Goal: Transaction & Acquisition: Download file/media

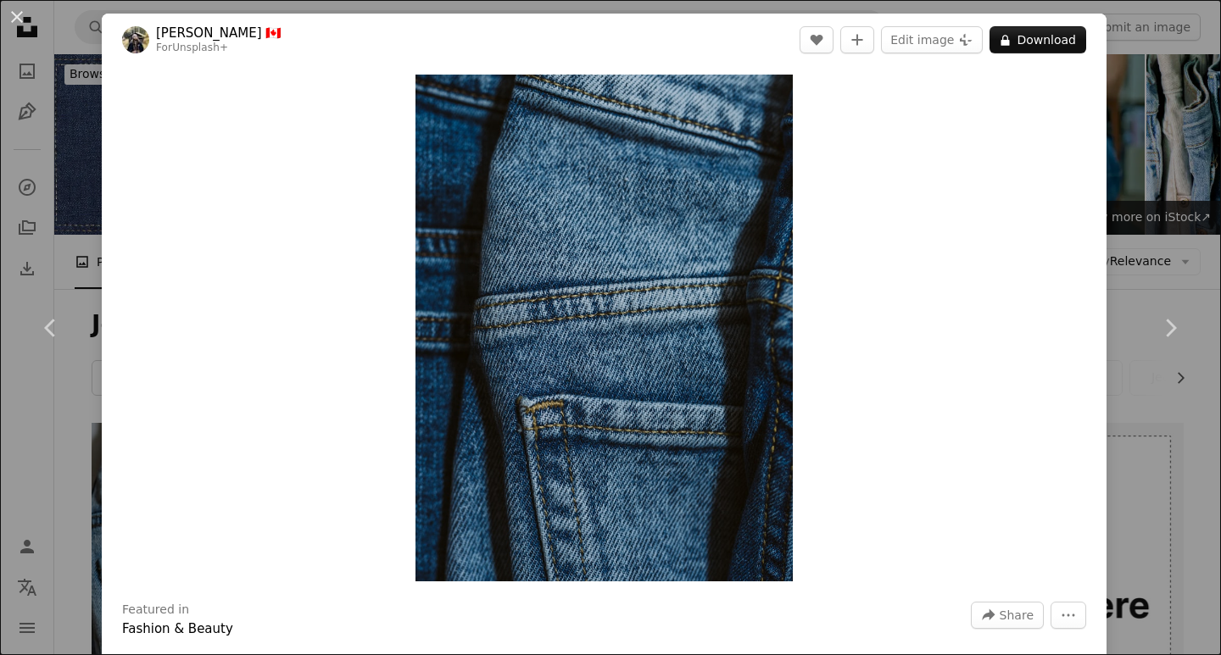
scroll to position [1248, 0]
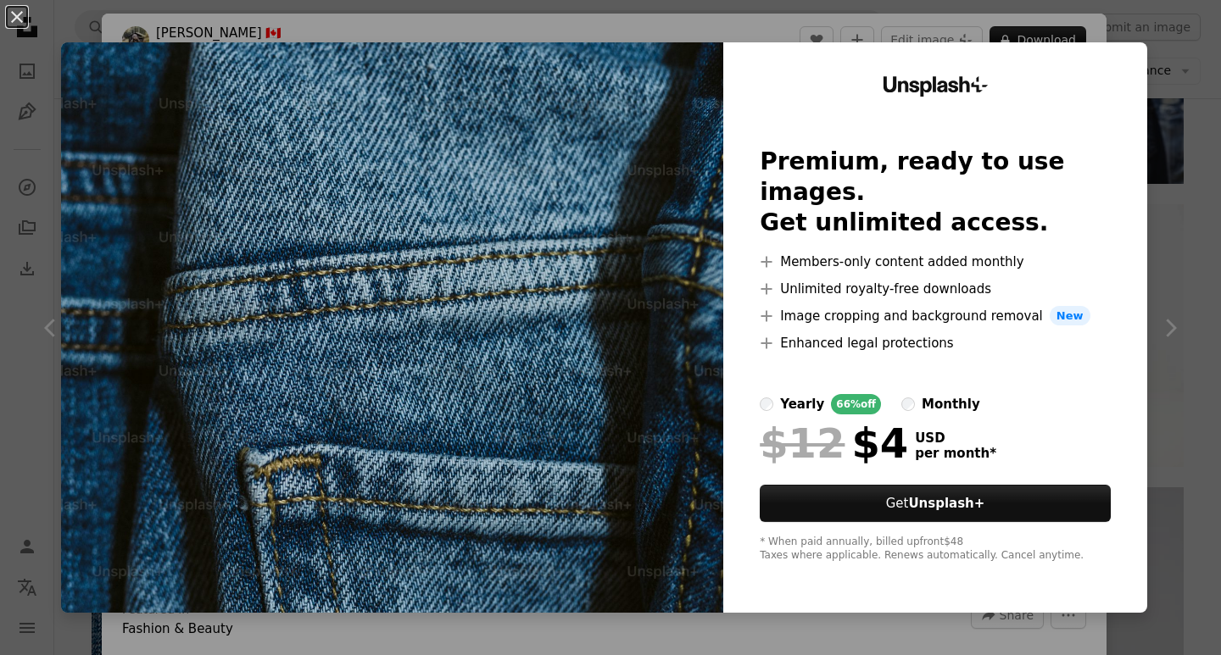
click at [1155, 235] on div "An X shape Unsplash+ Premium, ready to use images. Get unlimited access. A plus…" at bounding box center [610, 327] width 1221 height 655
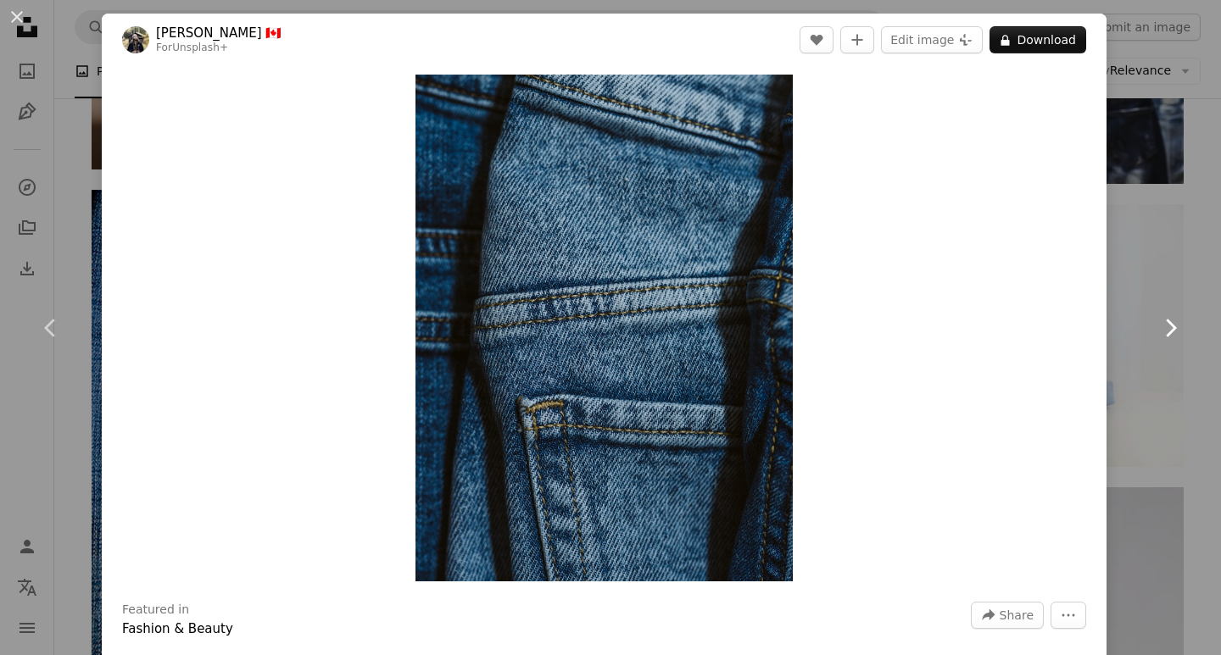
click at [1163, 313] on link "Chevron right" at bounding box center [1170, 328] width 102 height 163
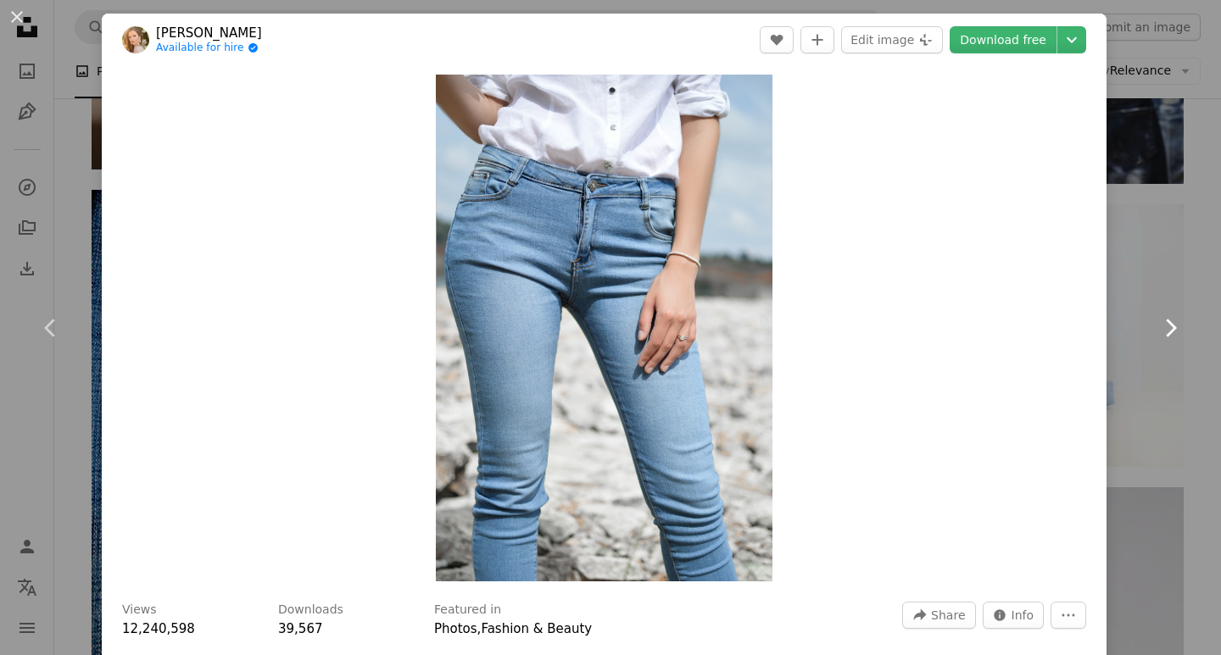
click at [1165, 328] on icon at bounding box center [1170, 328] width 11 height 18
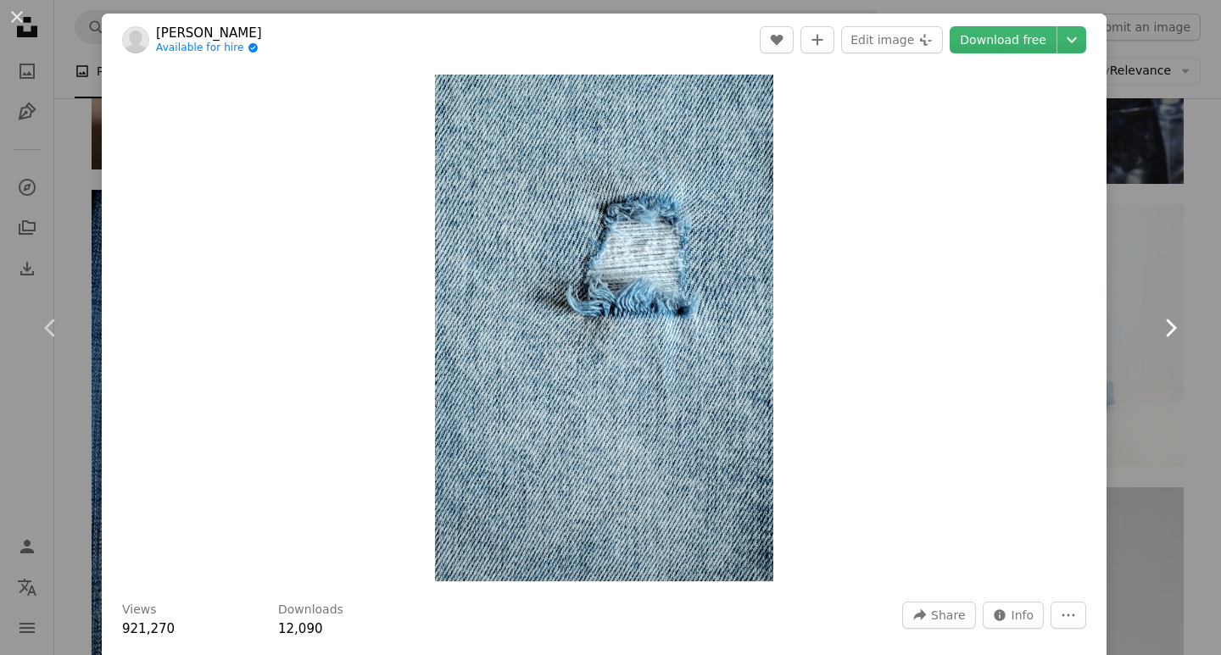
click at [1165, 328] on icon at bounding box center [1170, 328] width 11 height 18
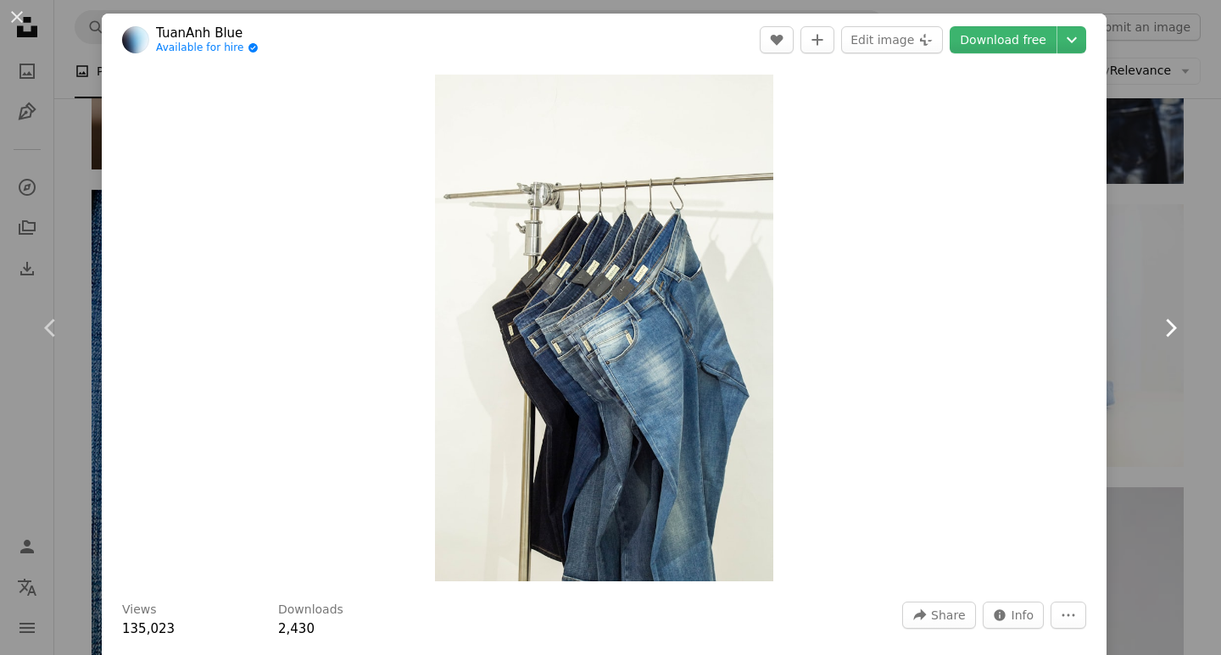
click at [1165, 328] on icon at bounding box center [1170, 328] width 11 height 18
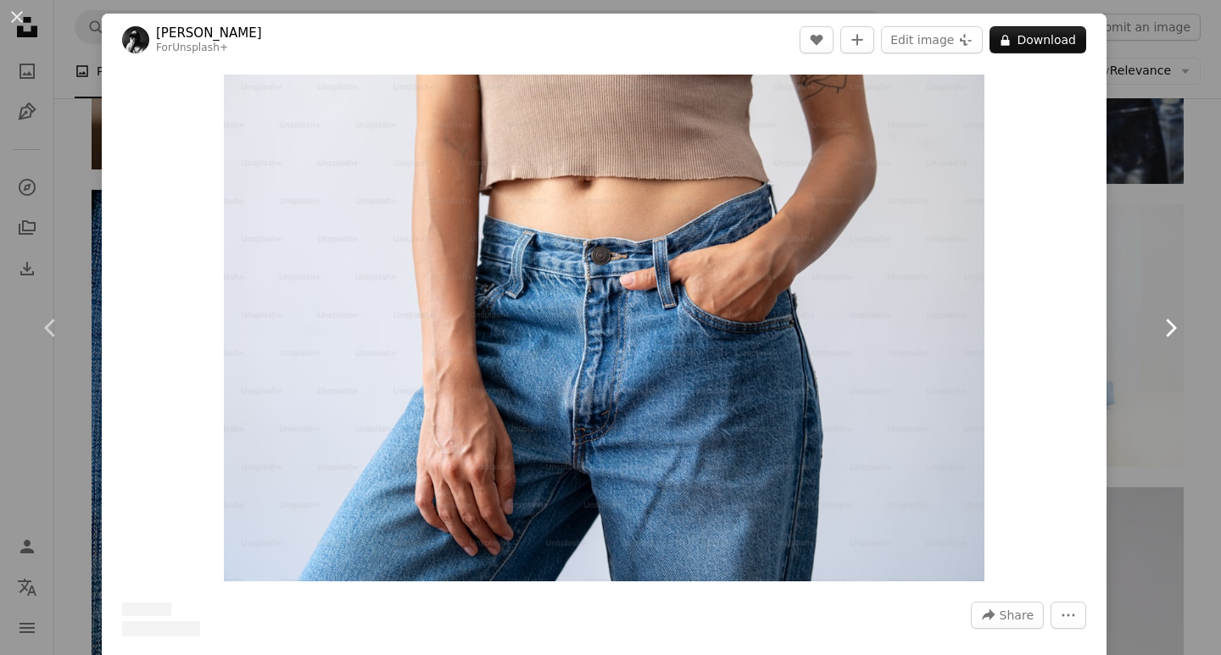
click at [1165, 328] on icon at bounding box center [1170, 328] width 11 height 18
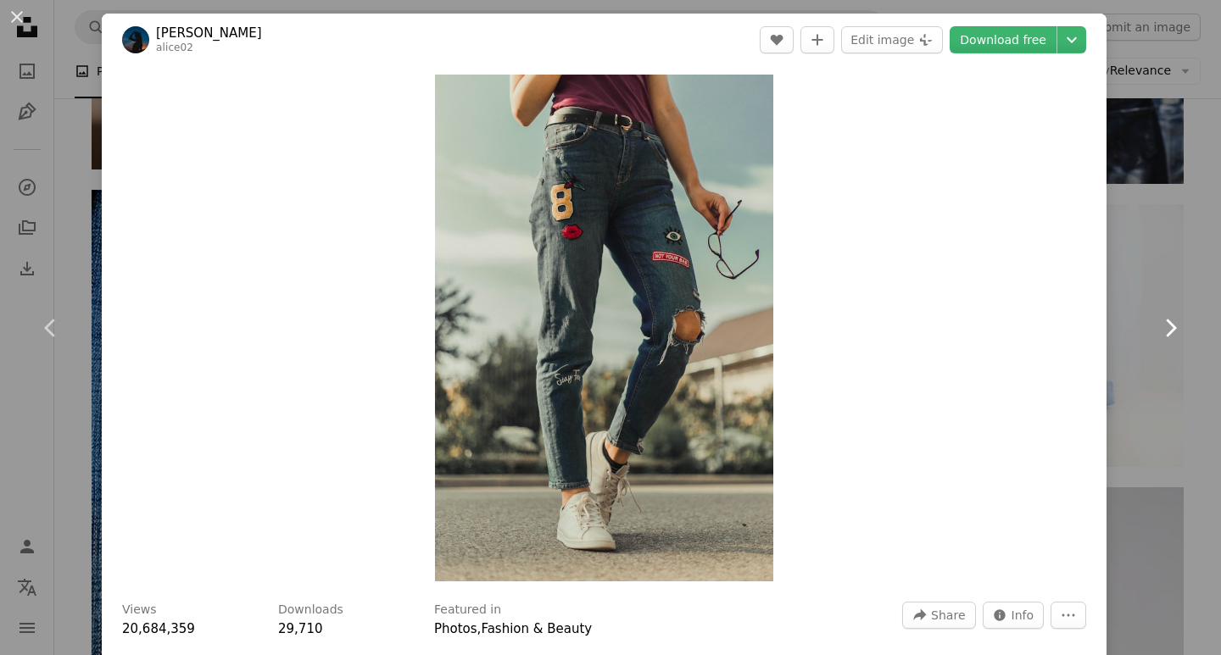
click at [1165, 328] on icon at bounding box center [1170, 328] width 11 height 18
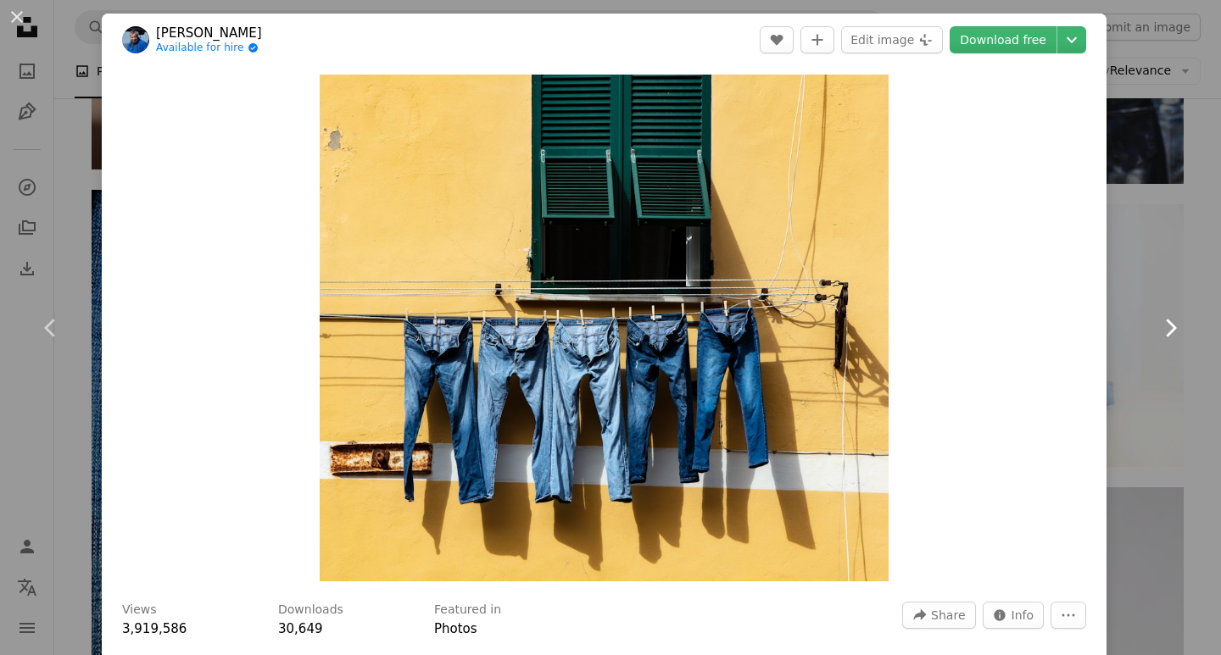
click at [1165, 328] on icon at bounding box center [1170, 328] width 11 height 18
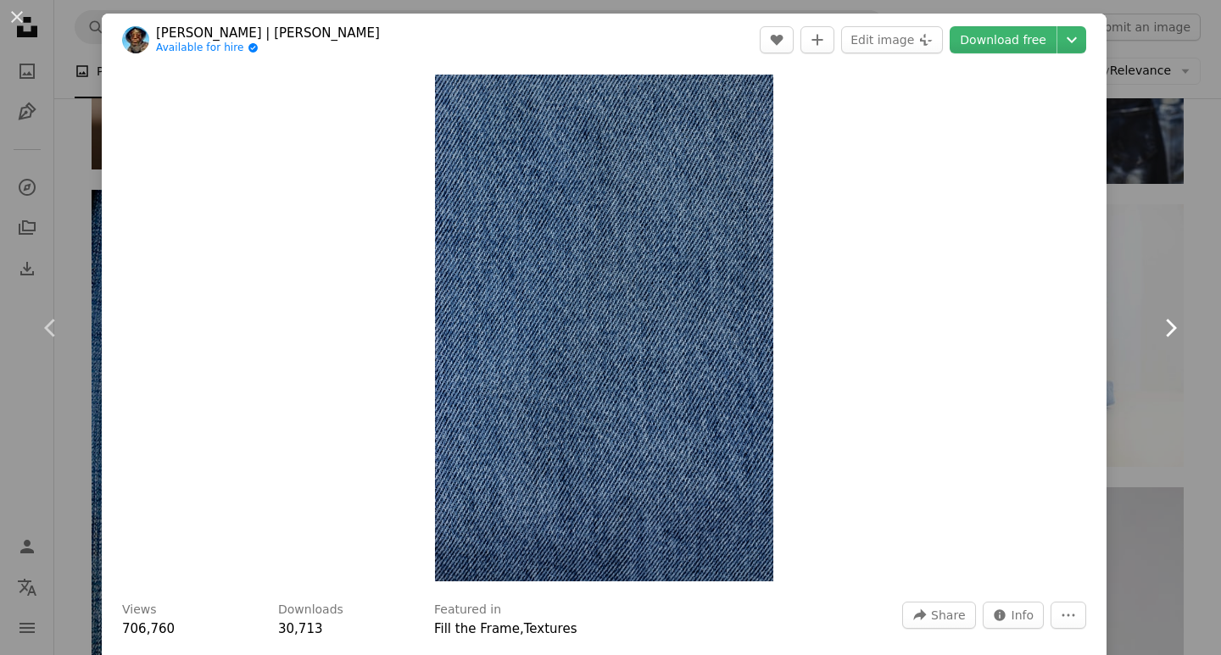
click at [1165, 328] on icon at bounding box center [1170, 328] width 11 height 18
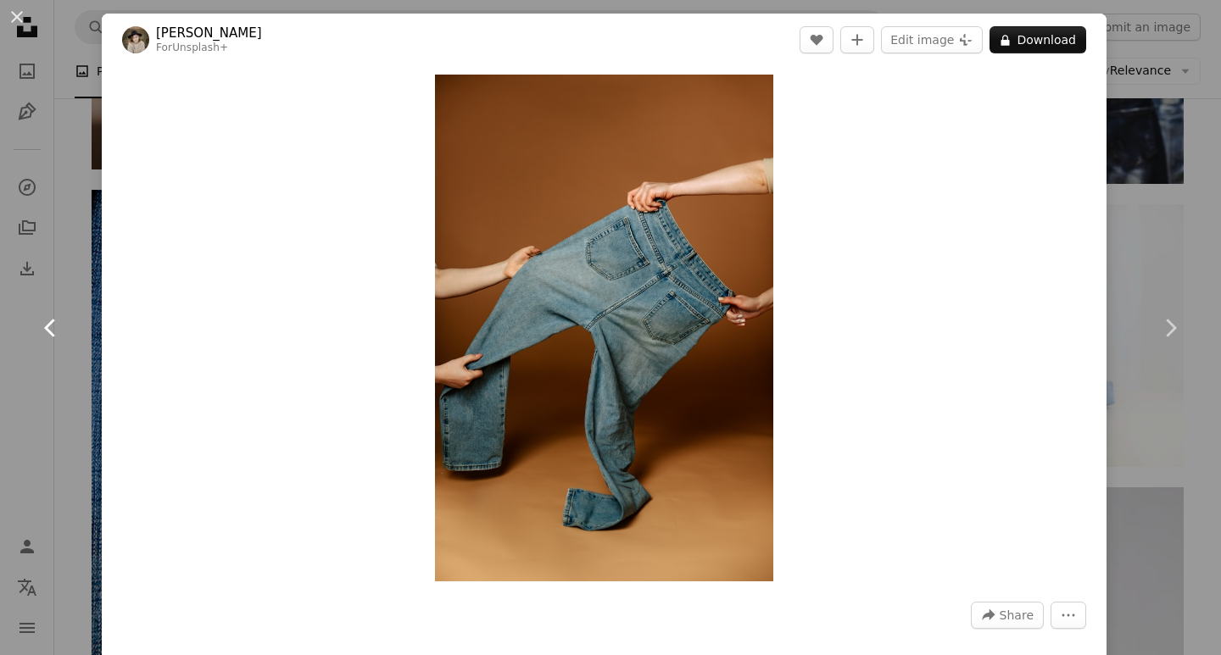
click at [45, 323] on icon "Chevron left" at bounding box center [50, 327] width 27 height 27
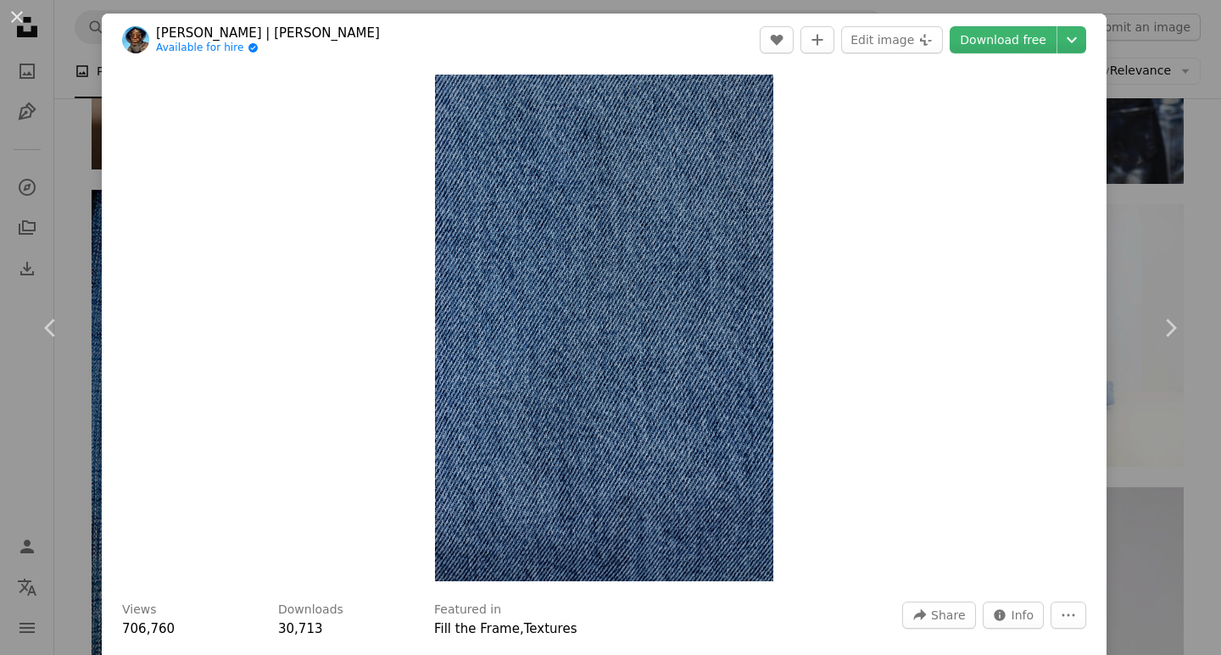
click at [209, 33] on link "[PERSON_NAME] | [PERSON_NAME]" at bounding box center [268, 33] width 224 height 17
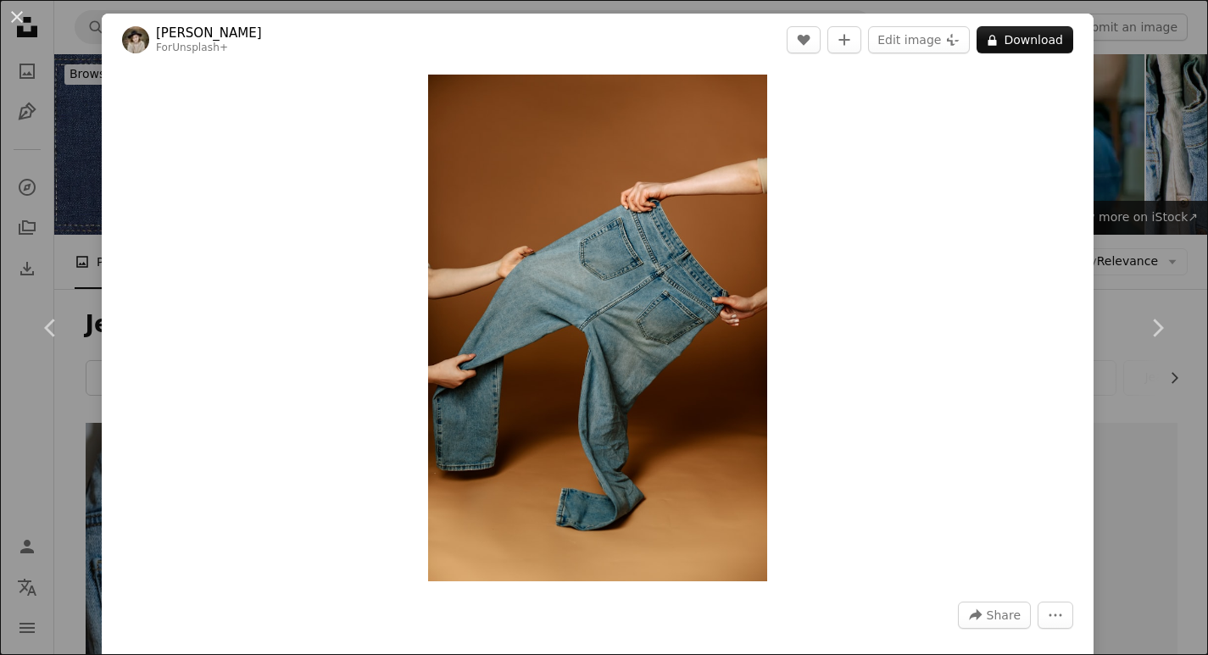
scroll to position [1248, 0]
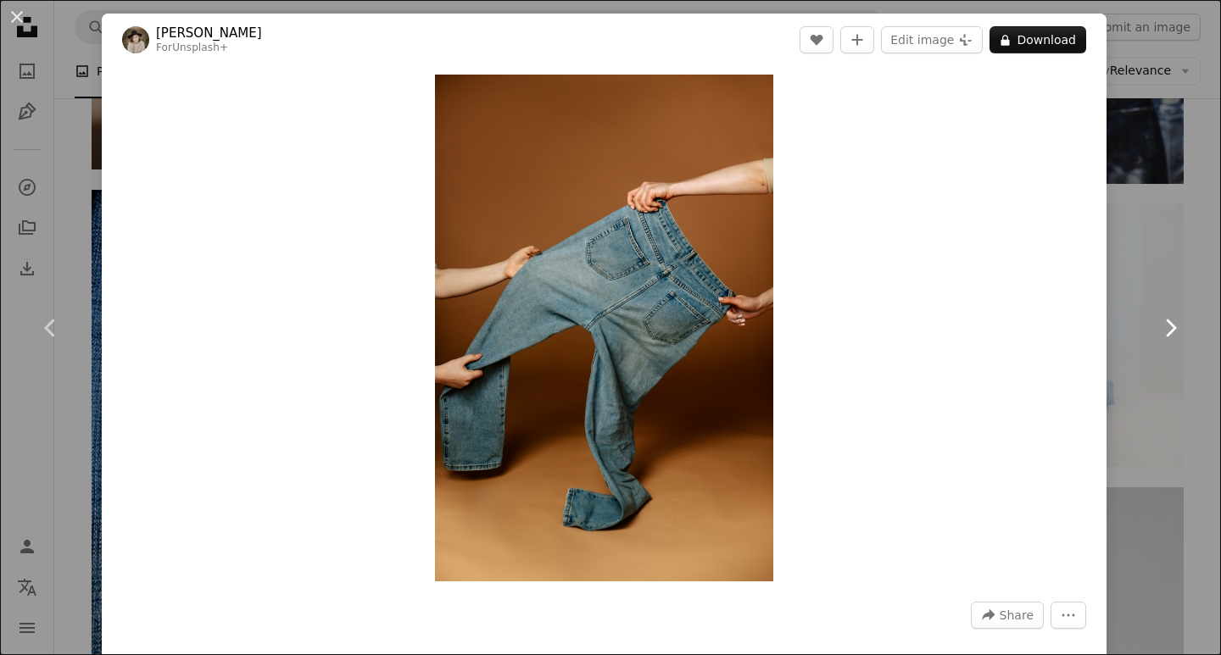
click at [1166, 320] on icon "Chevron right" at bounding box center [1169, 327] width 27 height 27
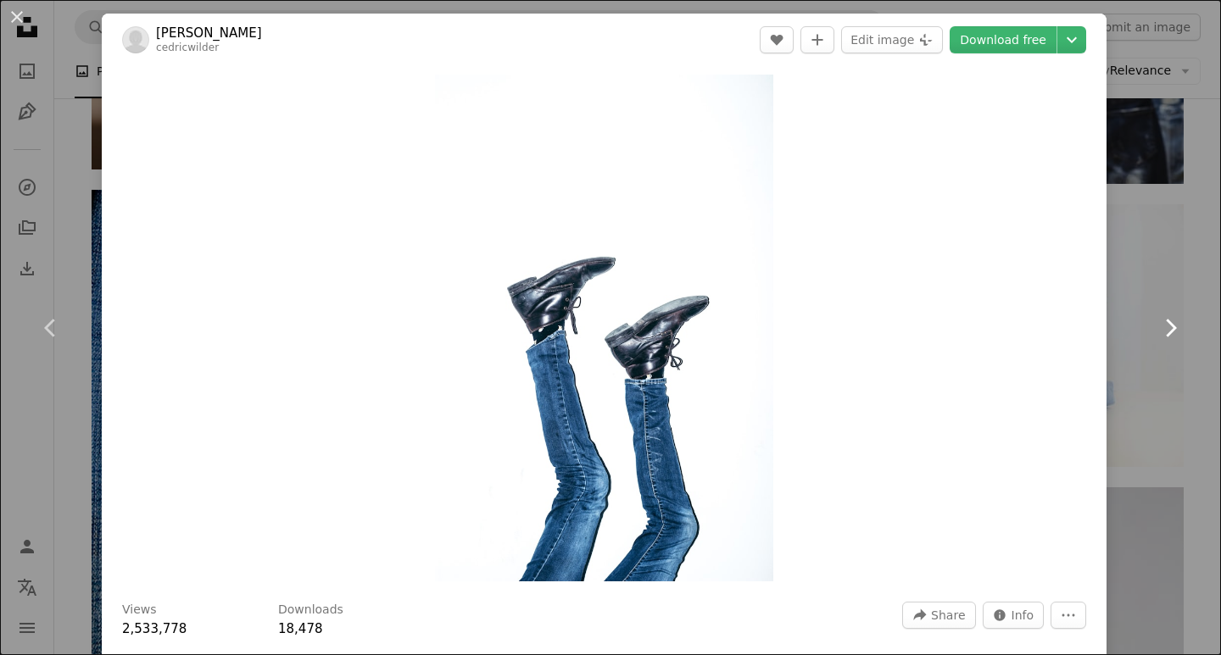
click at [1161, 324] on icon "Chevron right" at bounding box center [1169, 327] width 27 height 27
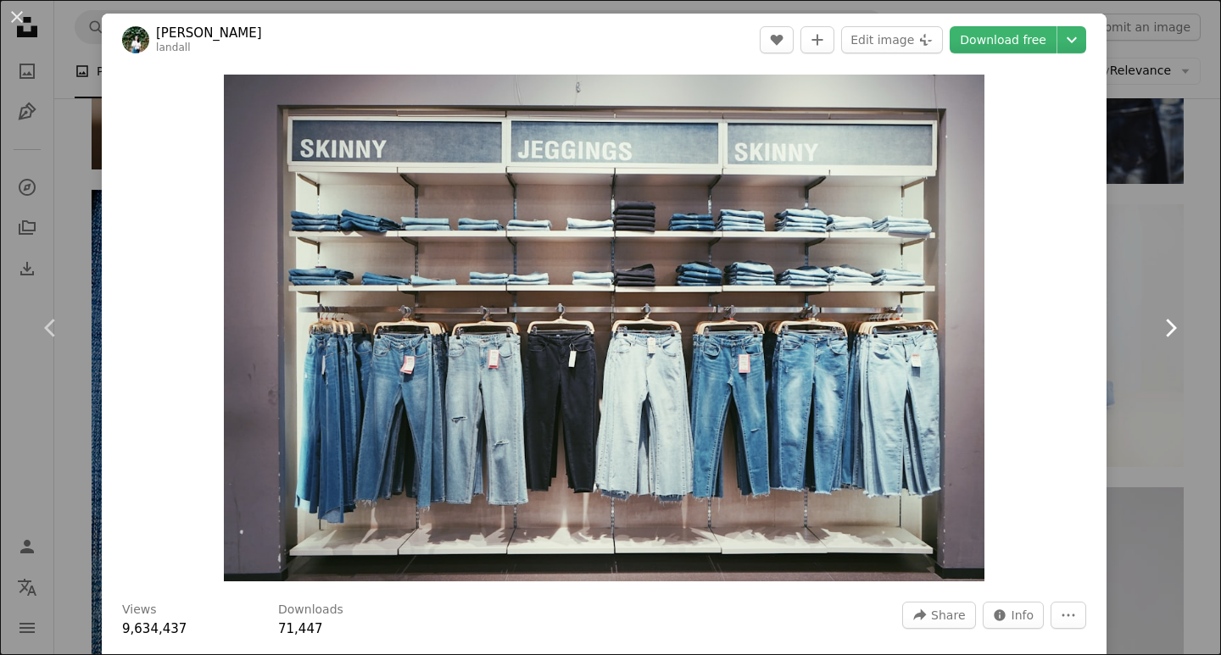
click at [1161, 324] on icon "Chevron right" at bounding box center [1169, 327] width 27 height 27
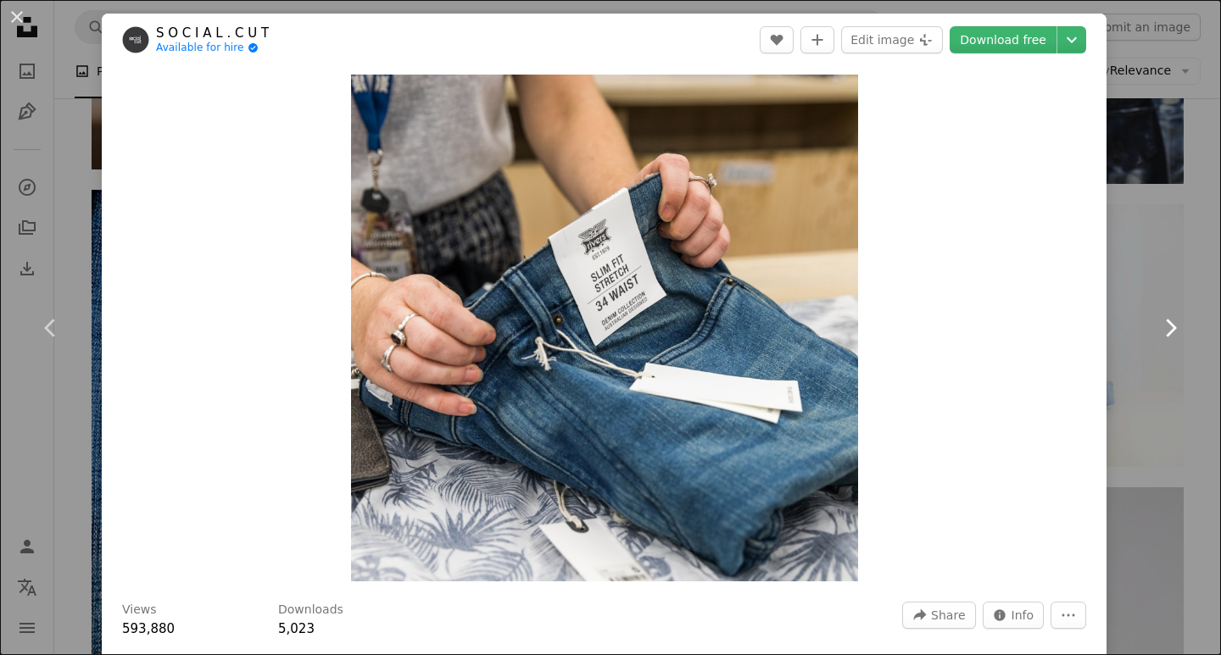
click at [1161, 324] on icon "Chevron right" at bounding box center [1169, 327] width 27 height 27
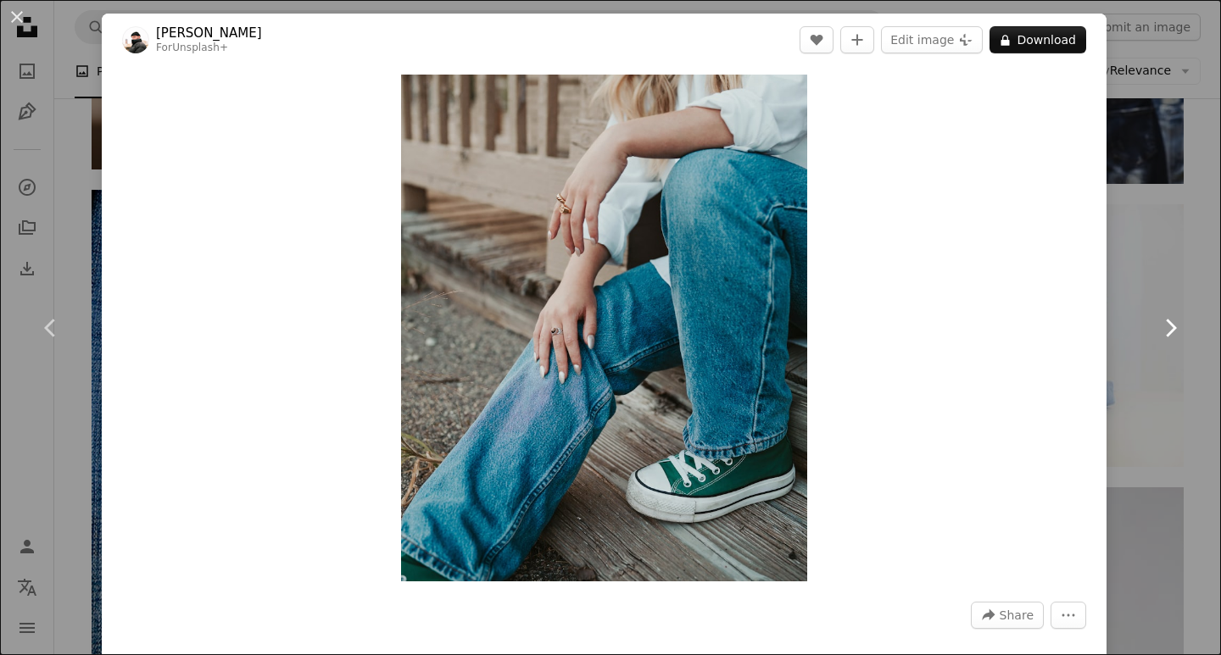
click at [1161, 324] on icon "Chevron right" at bounding box center [1169, 327] width 27 height 27
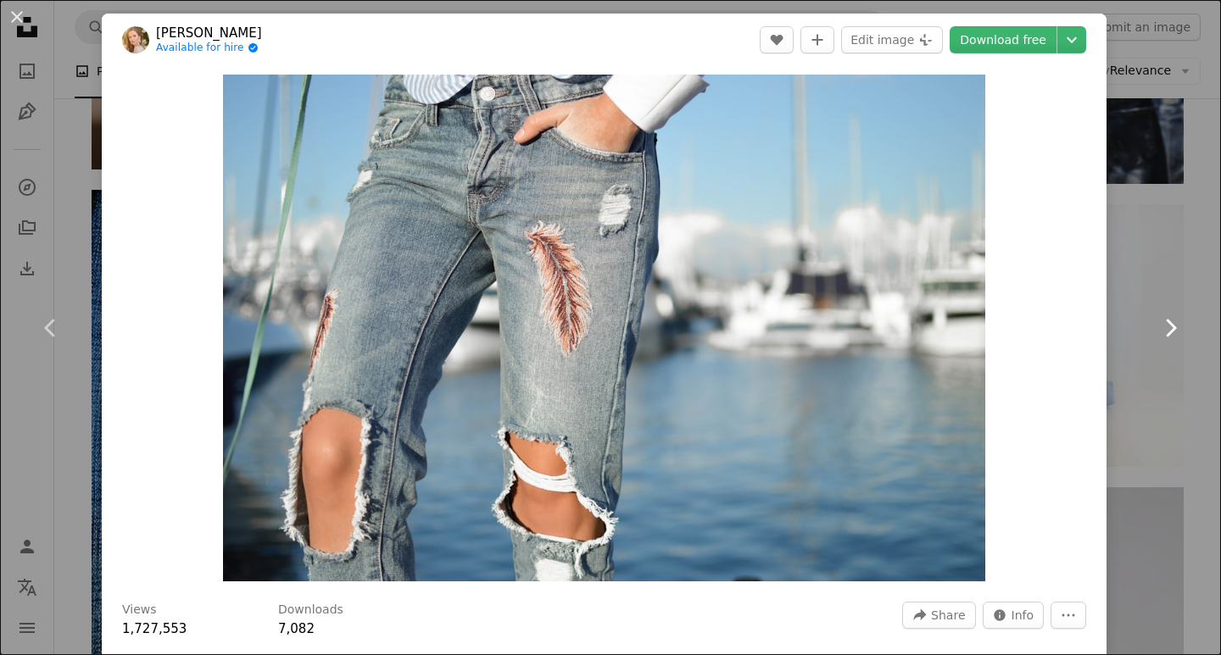
click at [1161, 324] on icon "Chevron right" at bounding box center [1169, 327] width 27 height 27
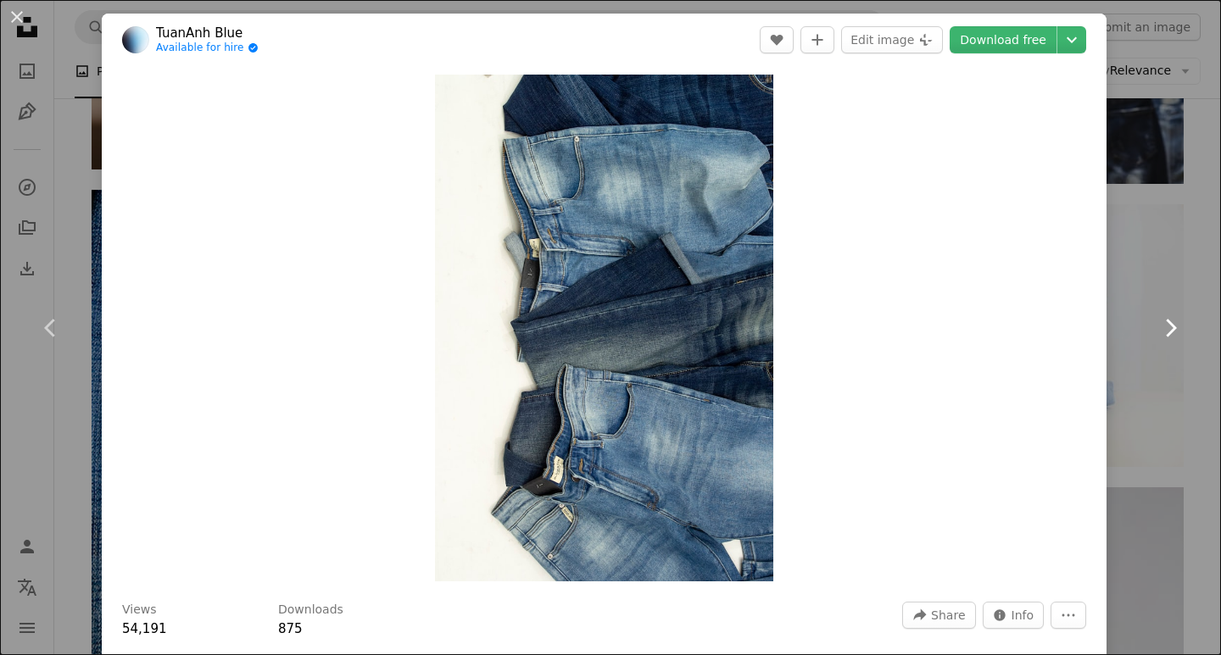
click at [1161, 324] on icon "Chevron right" at bounding box center [1169, 327] width 27 height 27
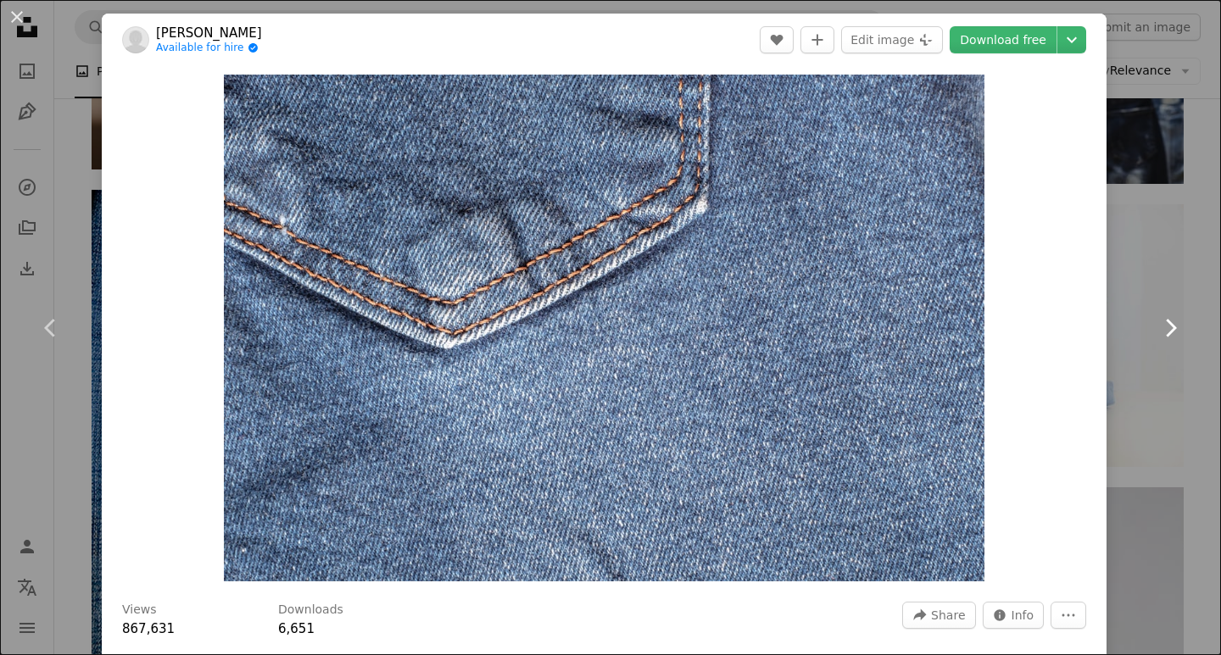
click at [1161, 324] on icon "Chevron right" at bounding box center [1169, 327] width 27 height 27
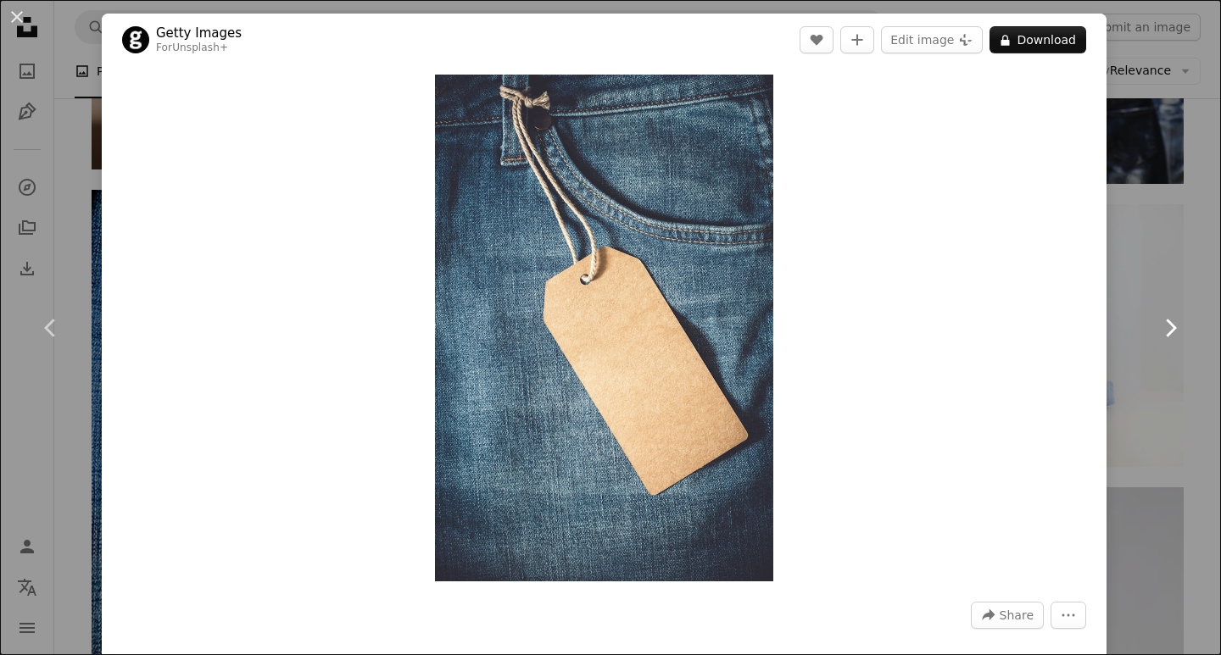
click at [1161, 324] on icon "Chevron right" at bounding box center [1169, 327] width 27 height 27
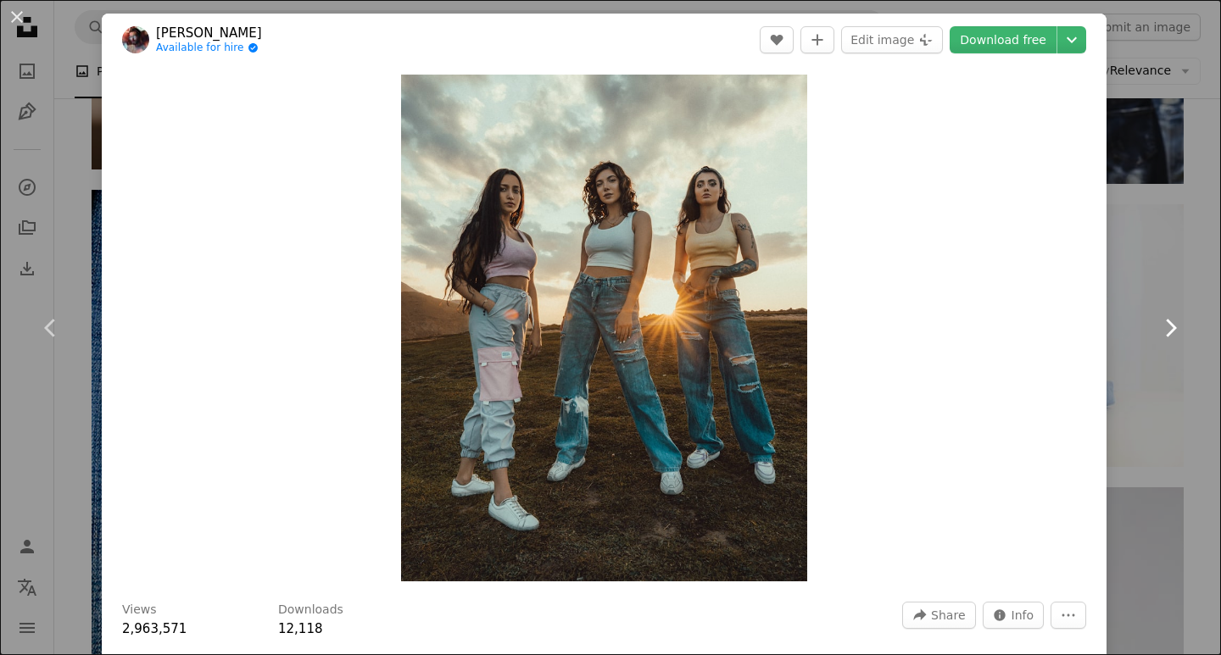
click at [1161, 324] on icon "Chevron right" at bounding box center [1169, 327] width 27 height 27
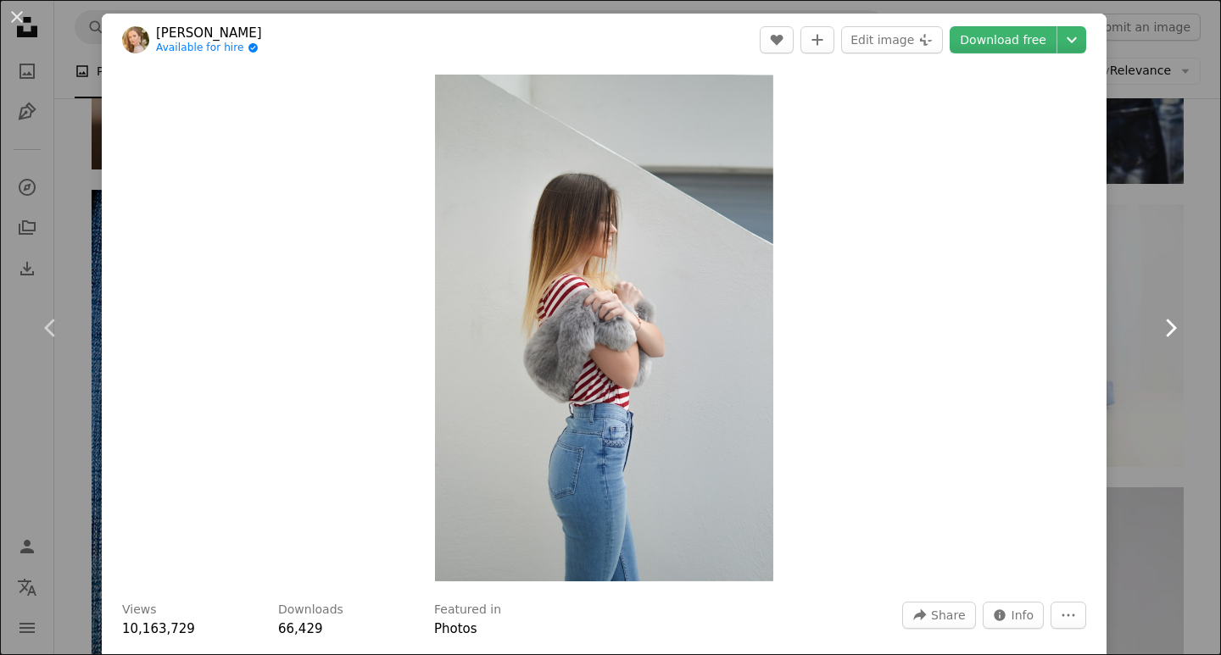
click at [1161, 324] on icon "Chevron right" at bounding box center [1169, 327] width 27 height 27
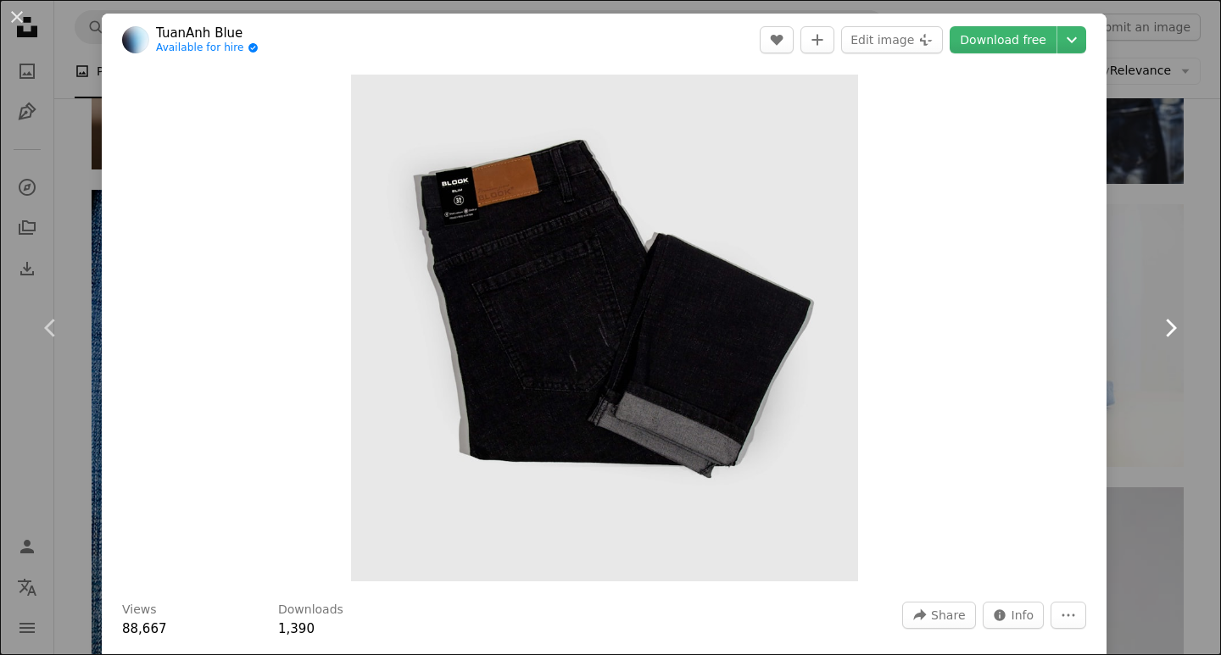
click at [1161, 324] on icon "Chevron right" at bounding box center [1169, 327] width 27 height 27
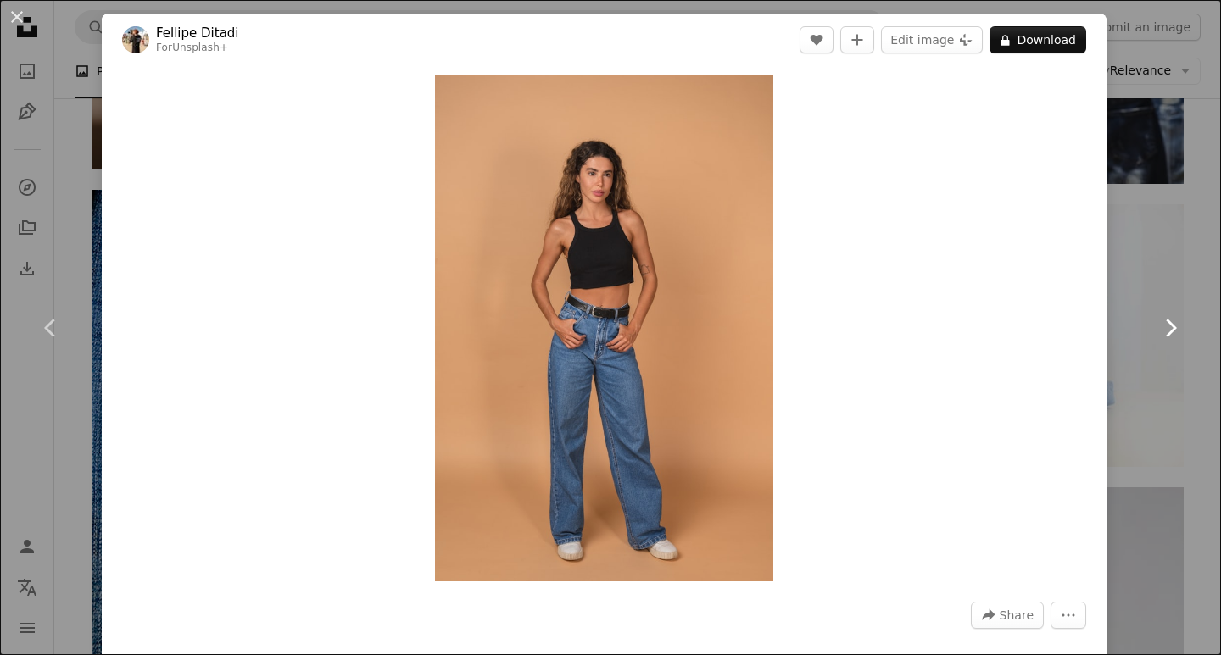
click at [1156, 329] on icon "Chevron right" at bounding box center [1169, 327] width 27 height 27
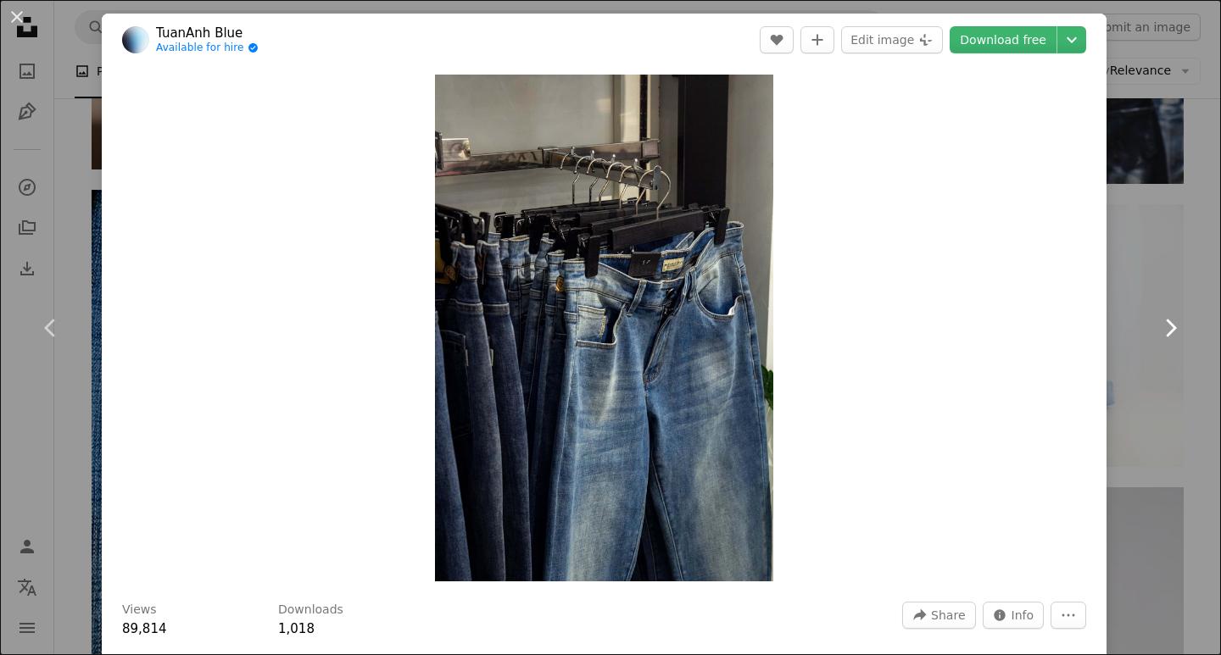
click at [1156, 329] on icon "Chevron right" at bounding box center [1169, 327] width 27 height 27
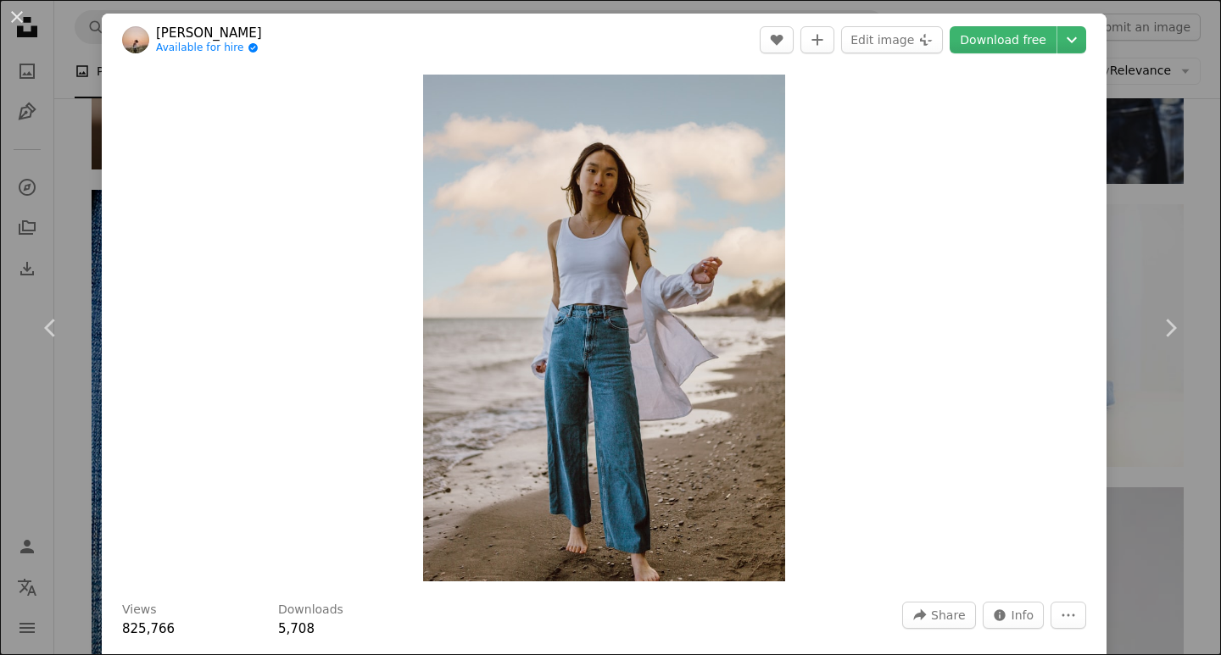
click at [1168, 92] on div "An X shape Chevron left Chevron right [PERSON_NAME] Available for hire A checkm…" at bounding box center [610, 327] width 1221 height 655
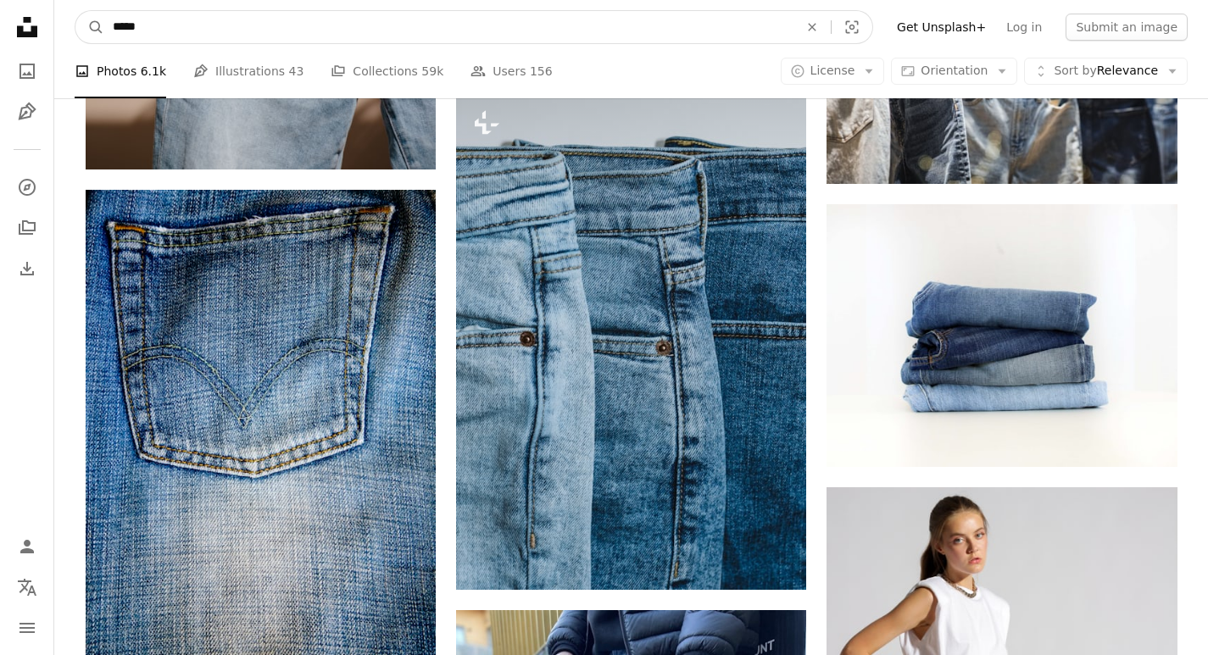
click at [344, 36] on input "*****" at bounding box center [448, 27] width 689 height 32
type input "*"
type input "**********"
click button "A magnifying glass" at bounding box center [89, 27] width 29 height 32
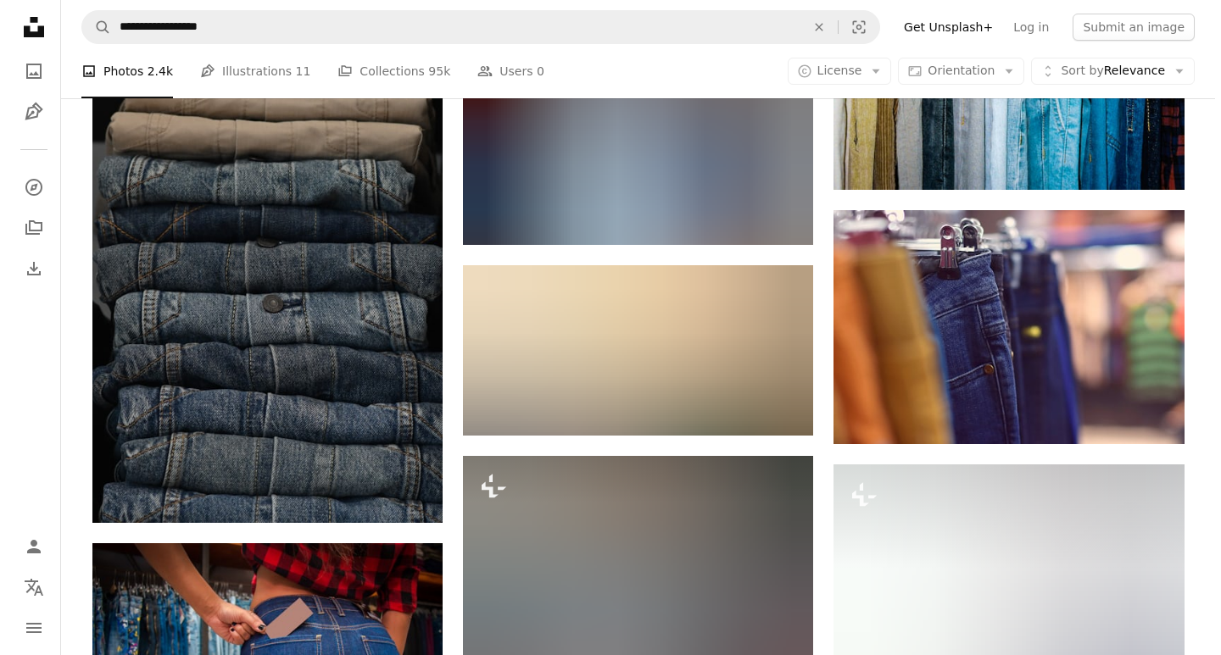
scroll to position [988, 0]
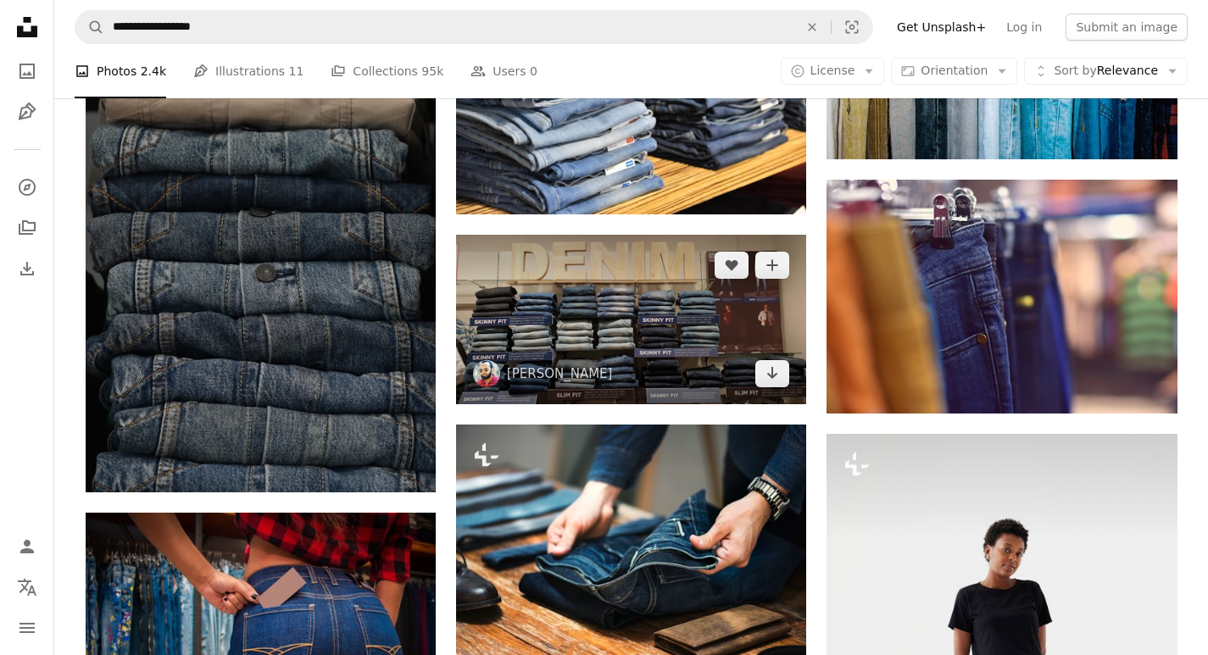
click at [682, 321] on img at bounding box center [631, 320] width 350 height 170
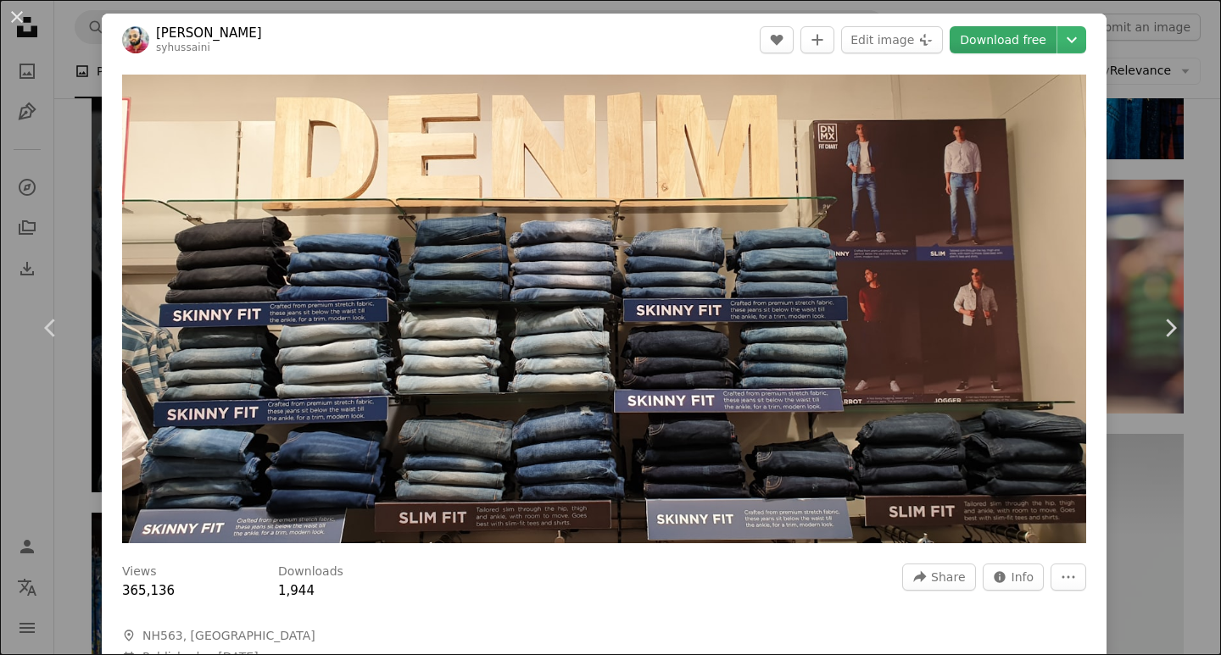
click at [1003, 50] on link "Download free" at bounding box center [1002, 39] width 107 height 27
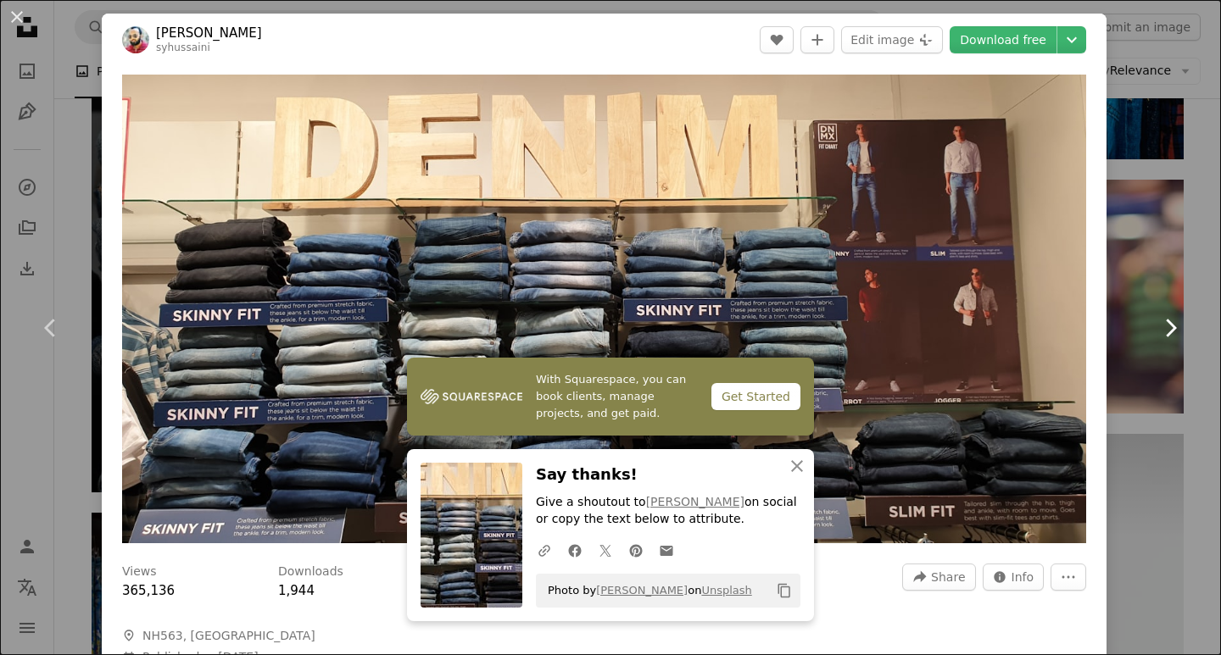
click at [1165, 330] on icon at bounding box center [1170, 328] width 11 height 18
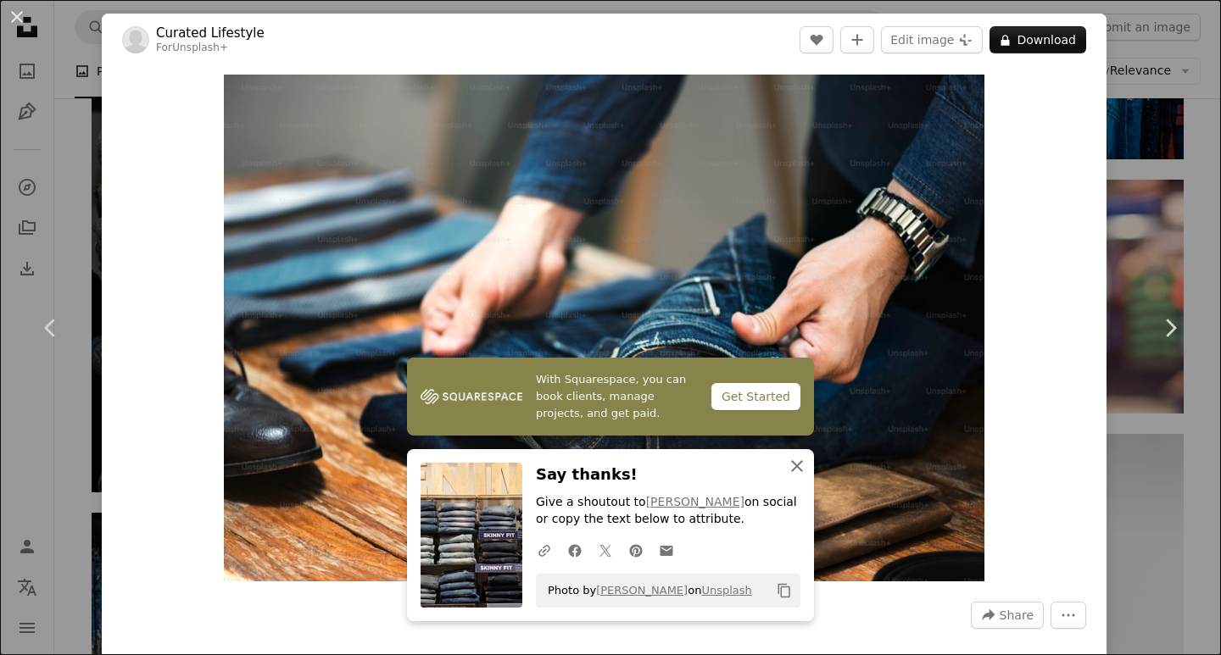
click at [787, 470] on icon "An X shape" at bounding box center [797, 466] width 20 height 20
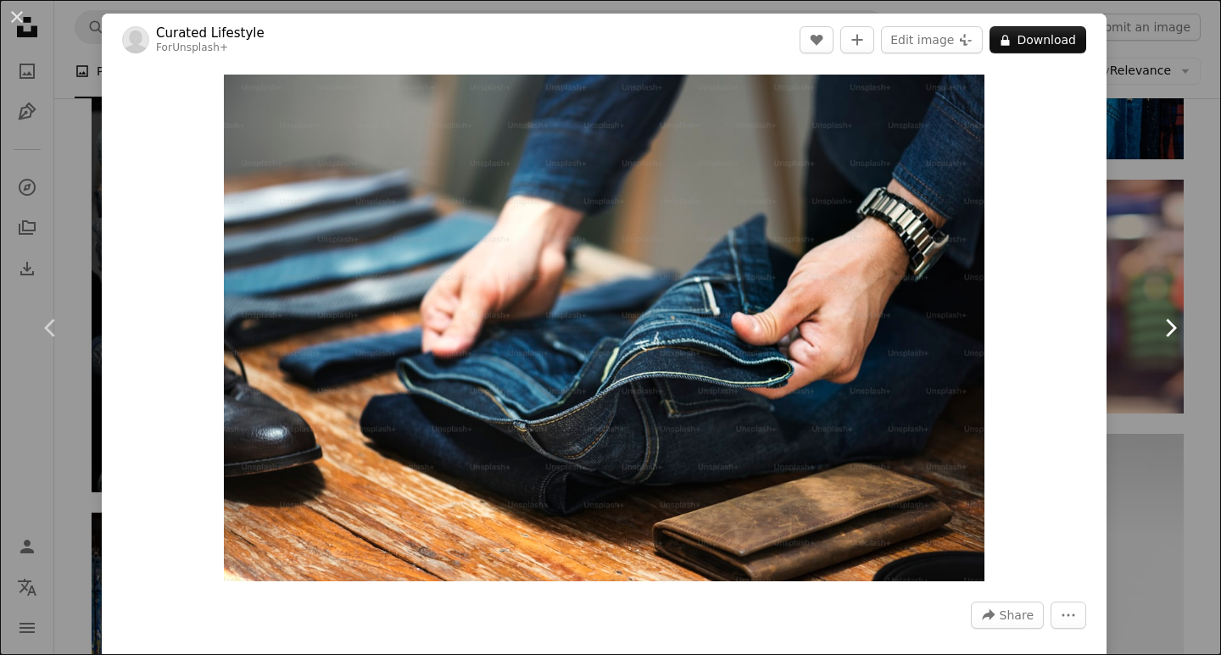
click at [1165, 327] on icon at bounding box center [1170, 328] width 11 height 18
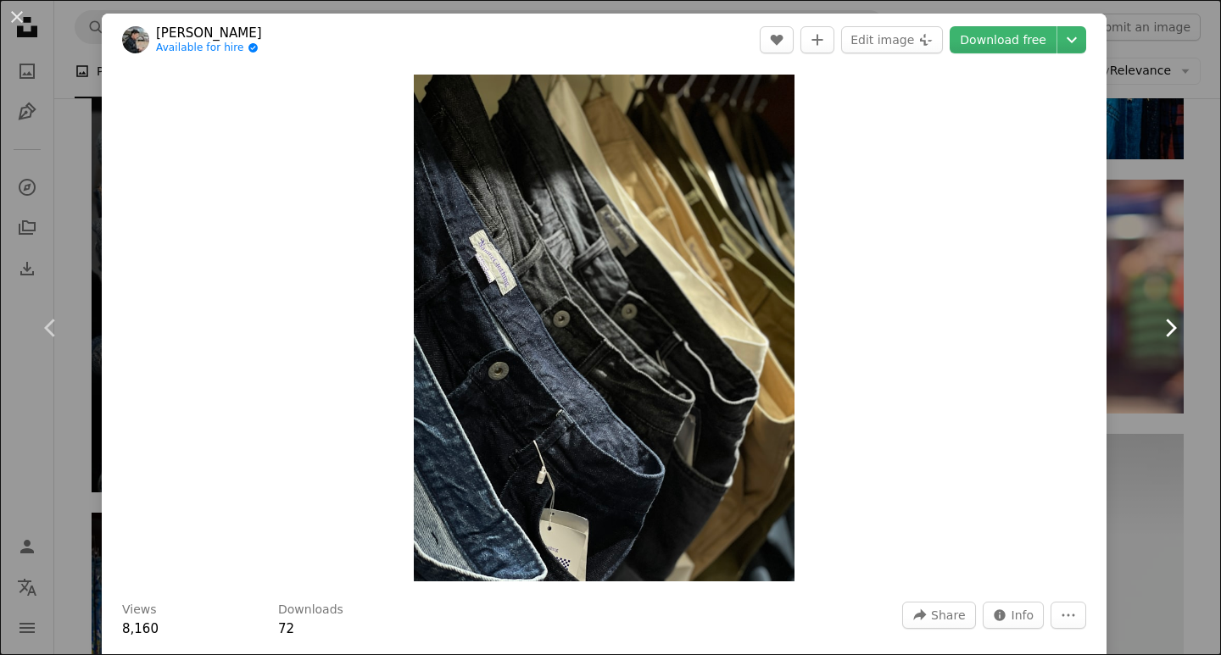
click at [1165, 327] on icon at bounding box center [1170, 328] width 11 height 18
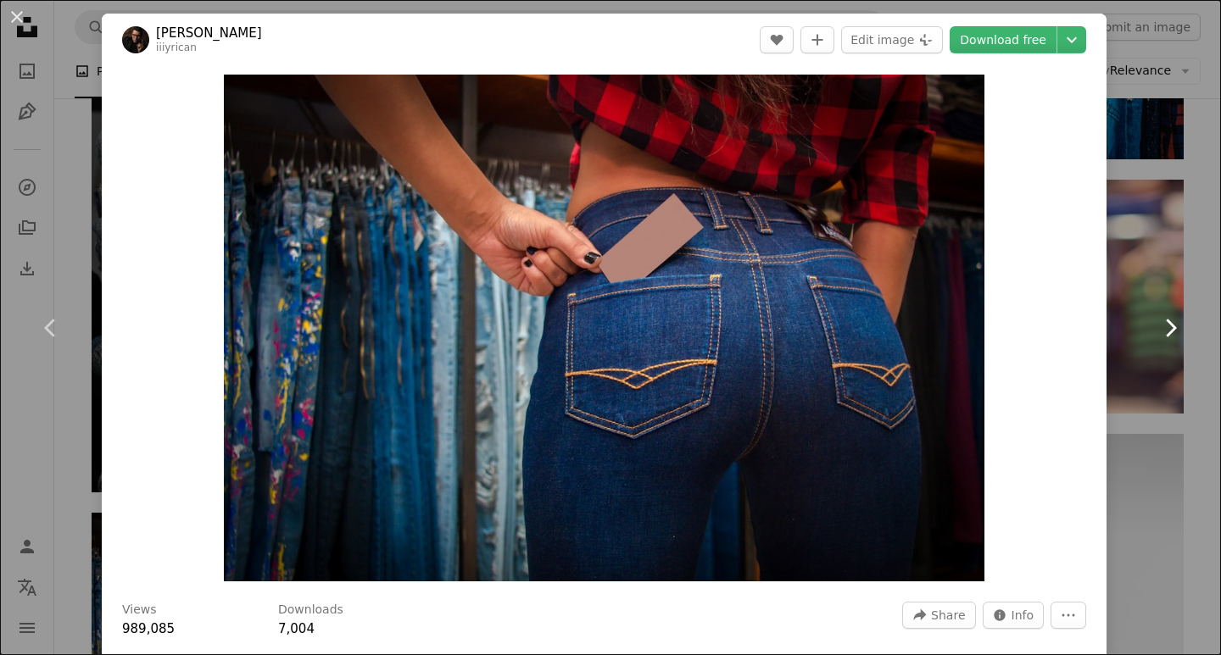
click at [1165, 327] on icon at bounding box center [1170, 328] width 11 height 18
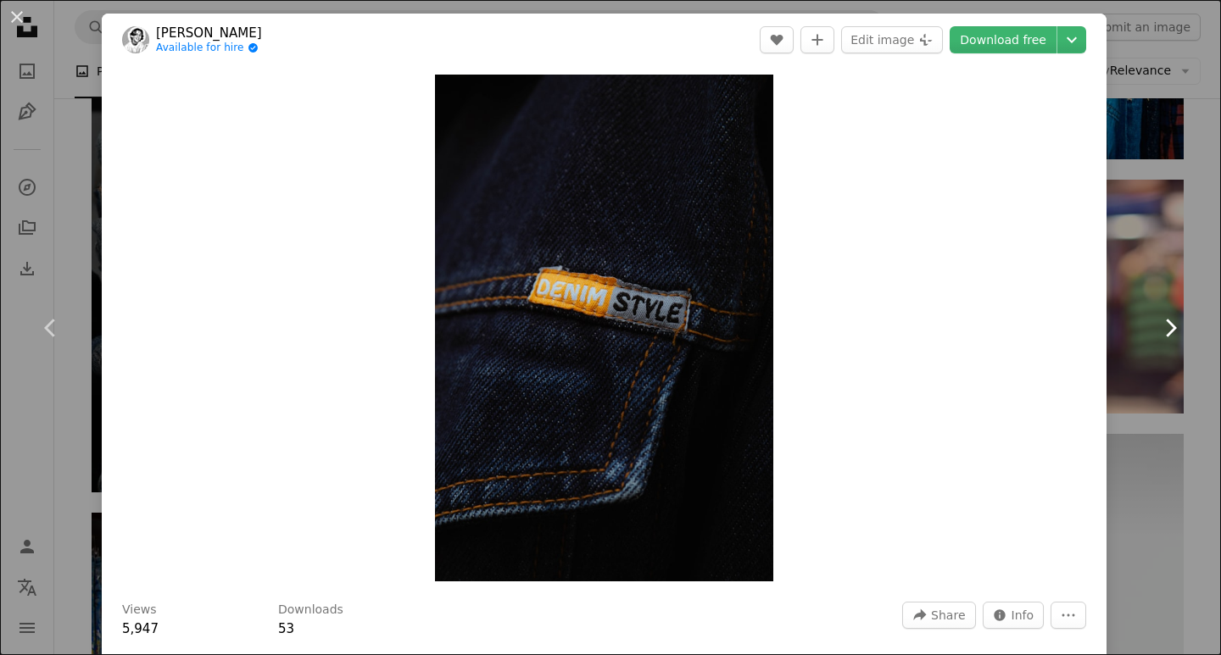
click at [1165, 327] on icon at bounding box center [1170, 328] width 11 height 18
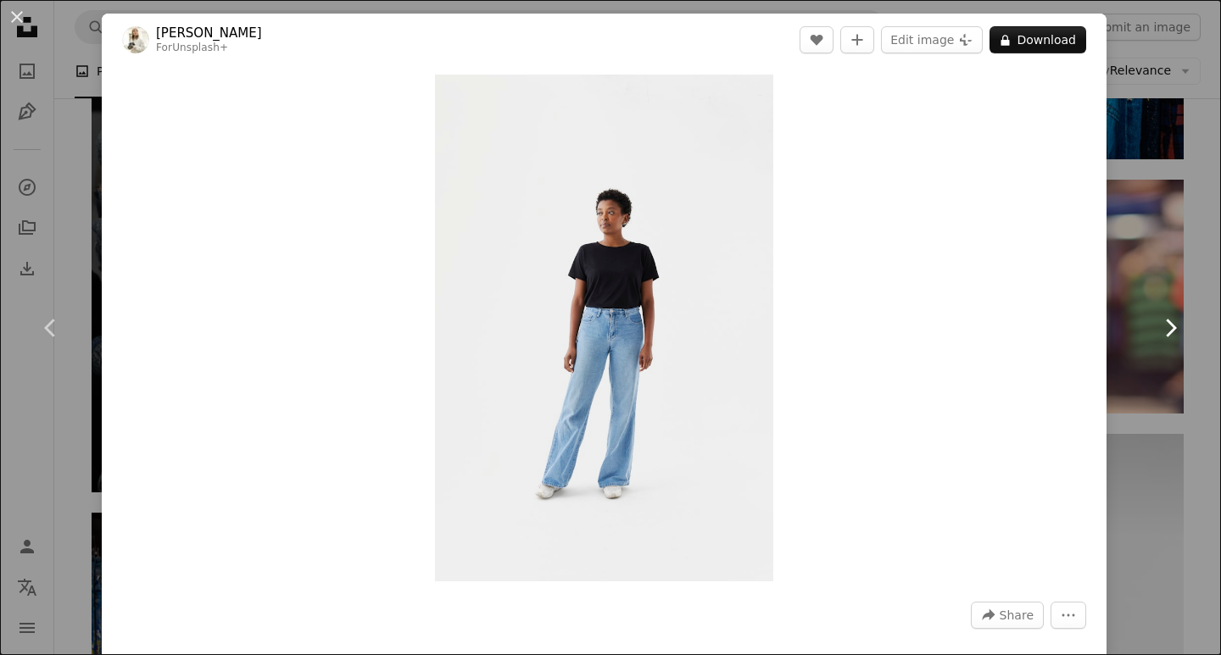
click at [1165, 327] on icon at bounding box center [1170, 328] width 11 height 18
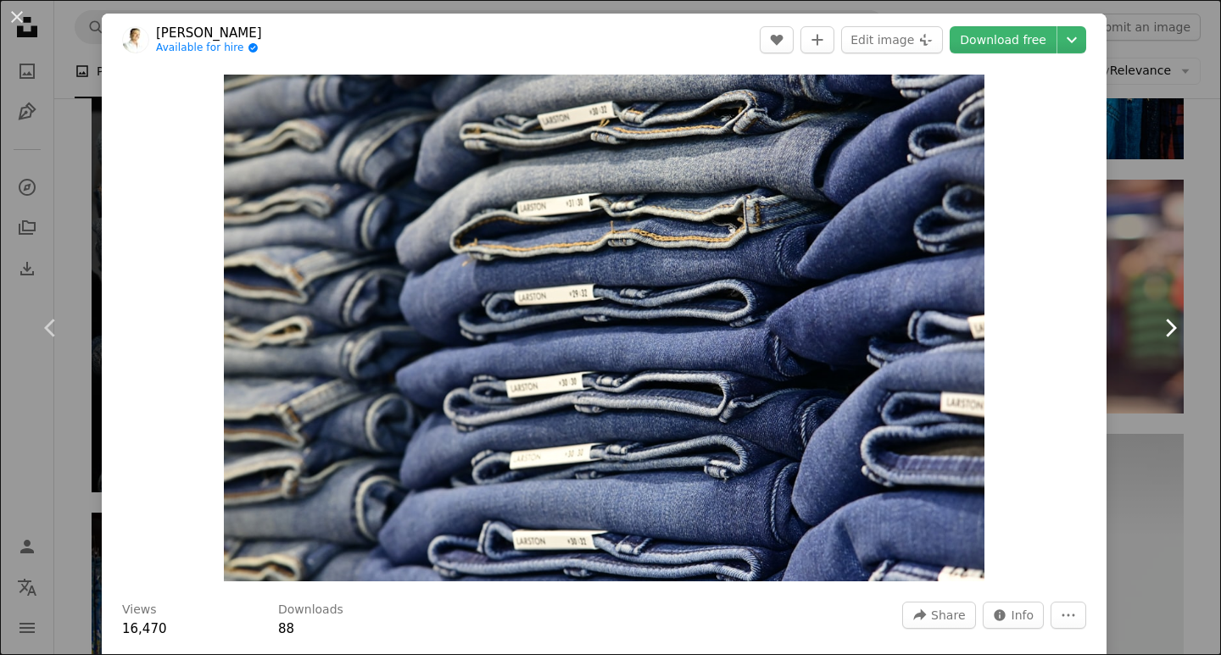
click at [1165, 327] on icon at bounding box center [1170, 328] width 11 height 18
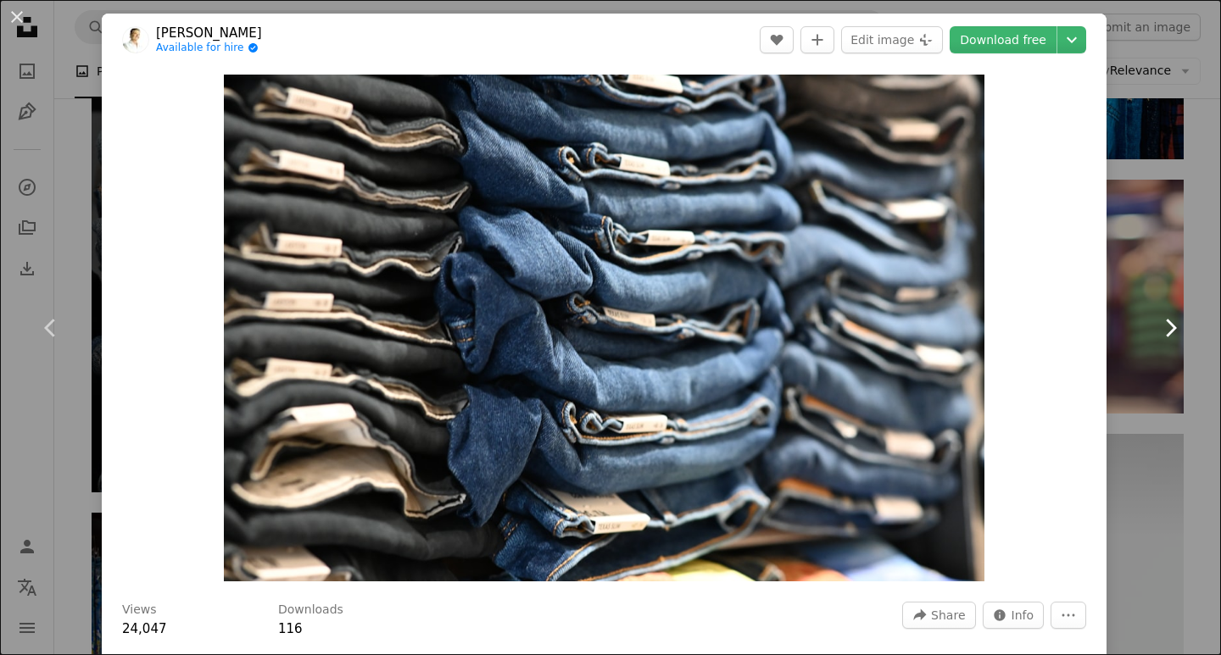
click at [1165, 327] on icon at bounding box center [1170, 328] width 11 height 18
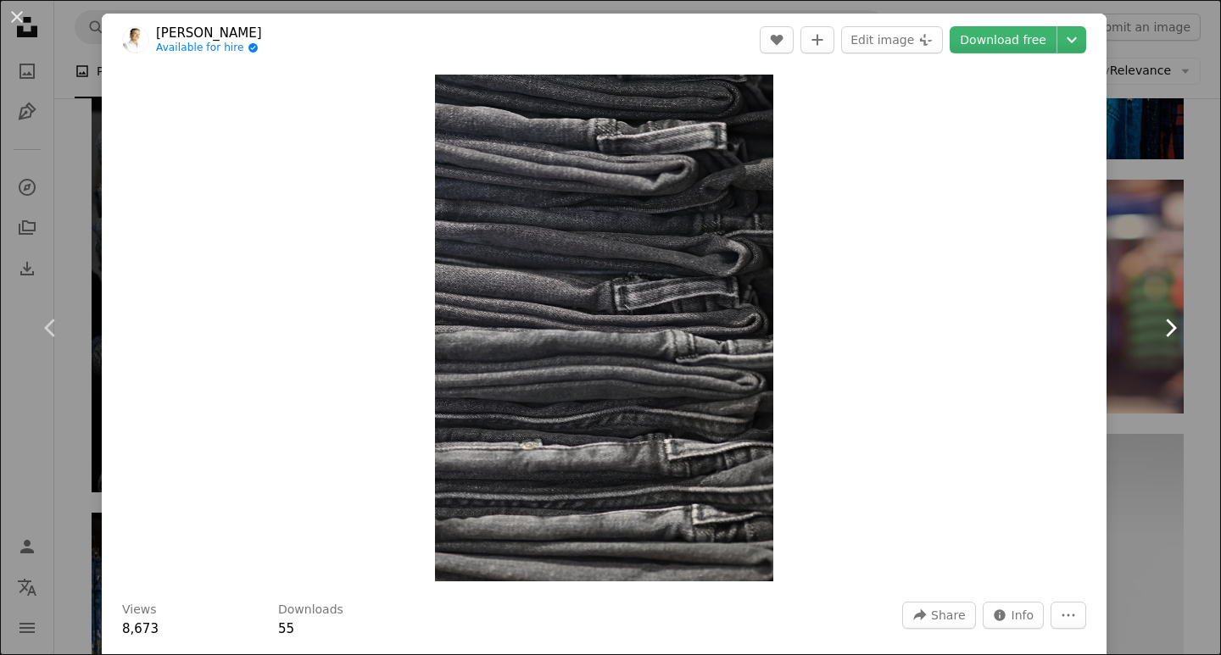
click at [1165, 327] on icon at bounding box center [1170, 328] width 11 height 18
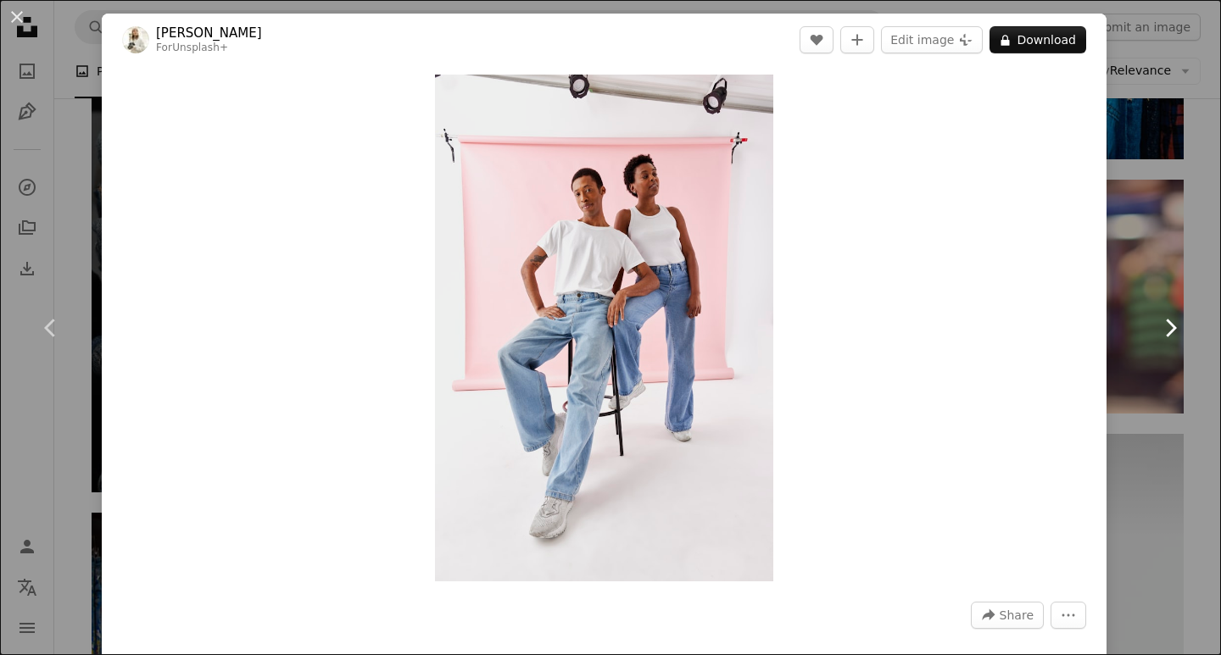
click at [1165, 327] on icon at bounding box center [1170, 328] width 11 height 18
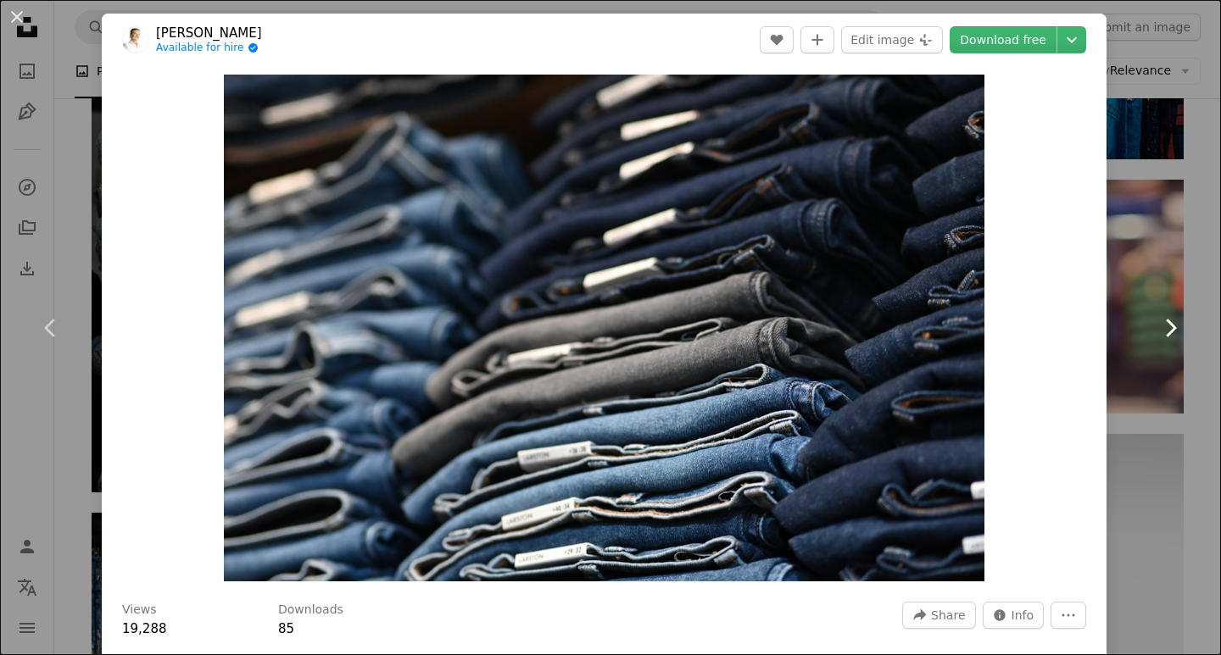
click at [1165, 327] on icon at bounding box center [1170, 328] width 11 height 18
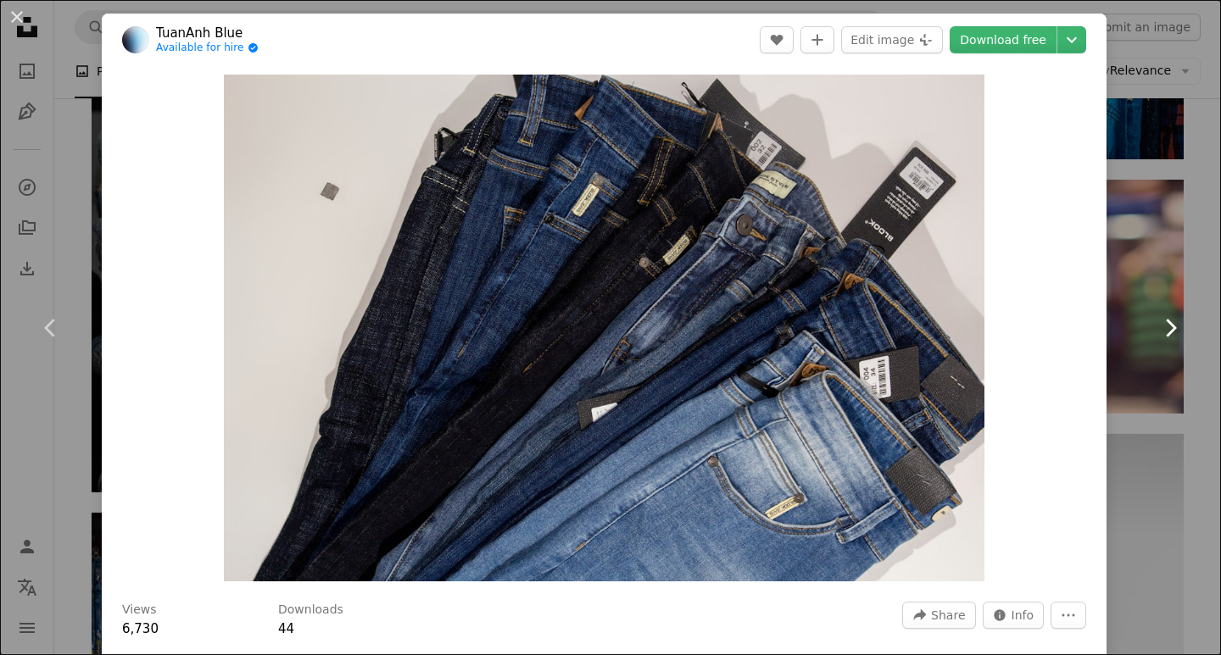
click at [1165, 327] on icon at bounding box center [1170, 328] width 11 height 18
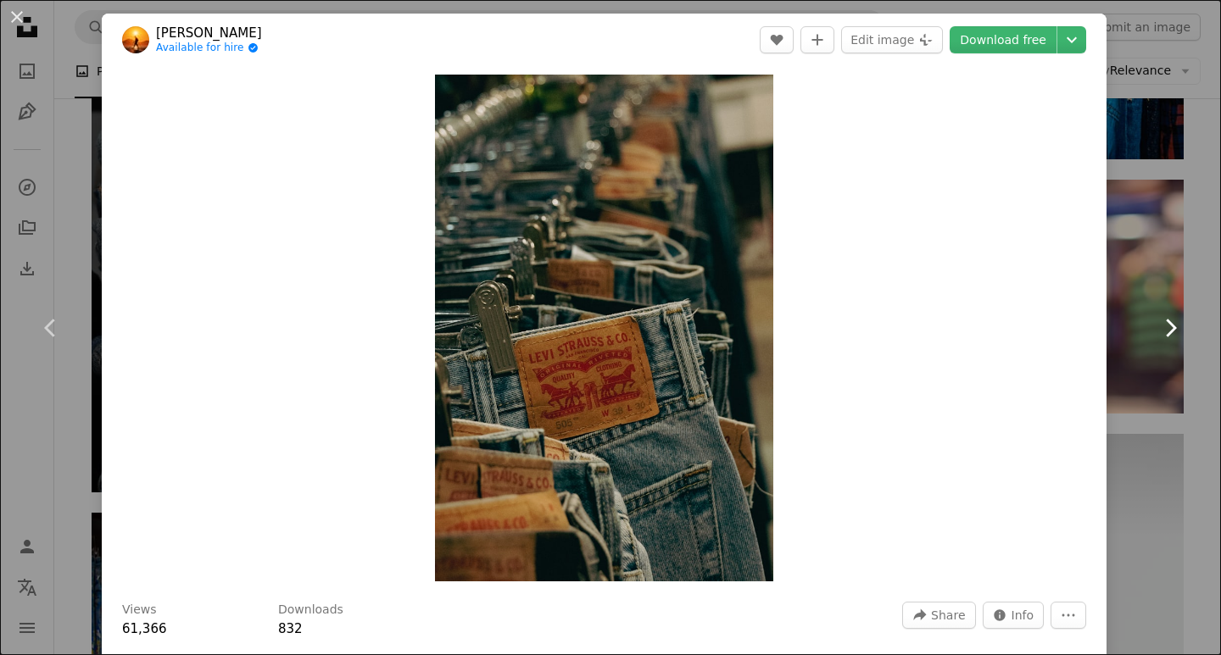
click at [1165, 327] on icon at bounding box center [1170, 328] width 11 height 18
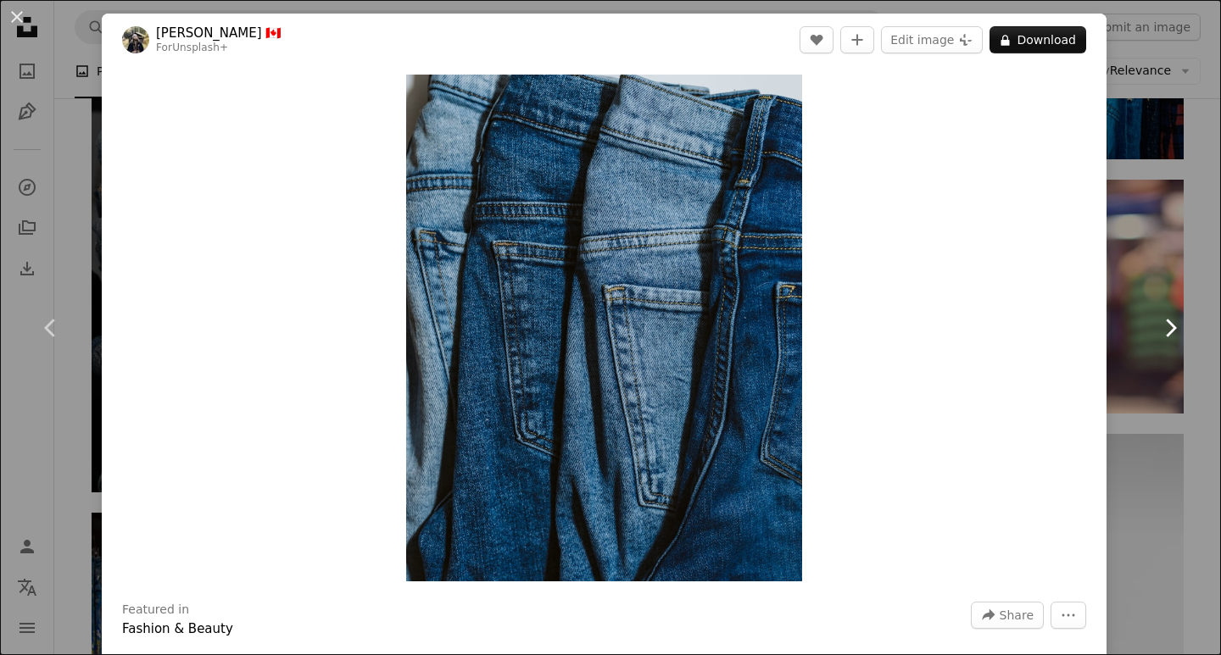
click at [1165, 327] on icon at bounding box center [1170, 328] width 11 height 18
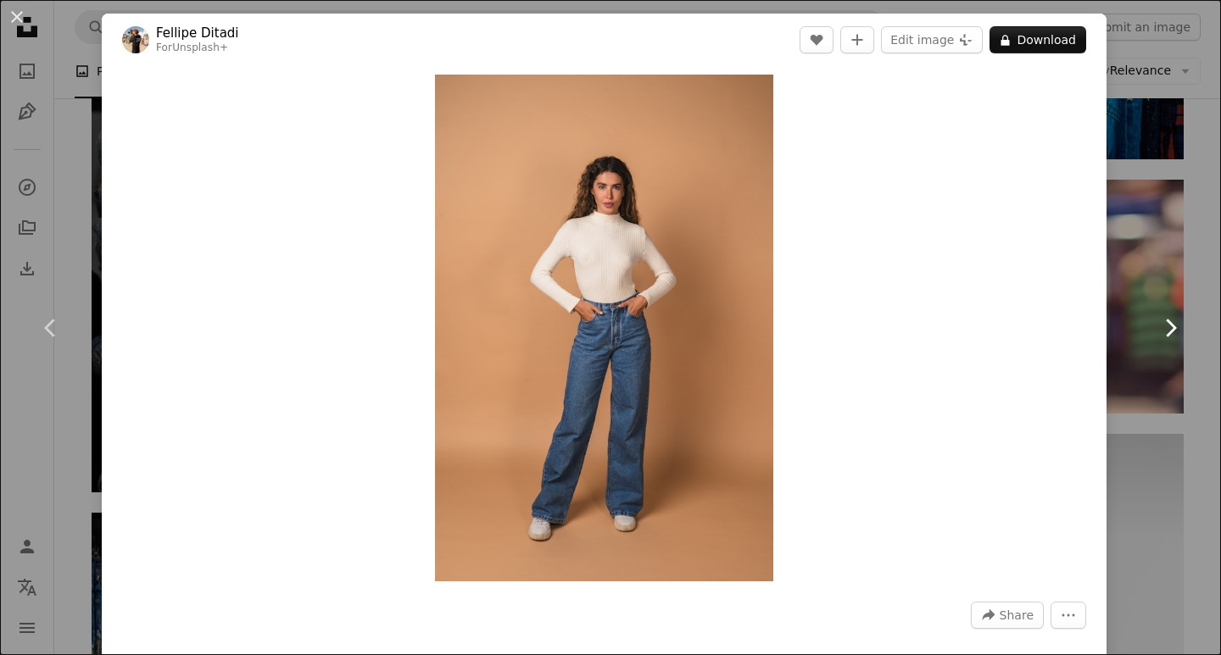
click at [1165, 327] on icon at bounding box center [1170, 328] width 11 height 18
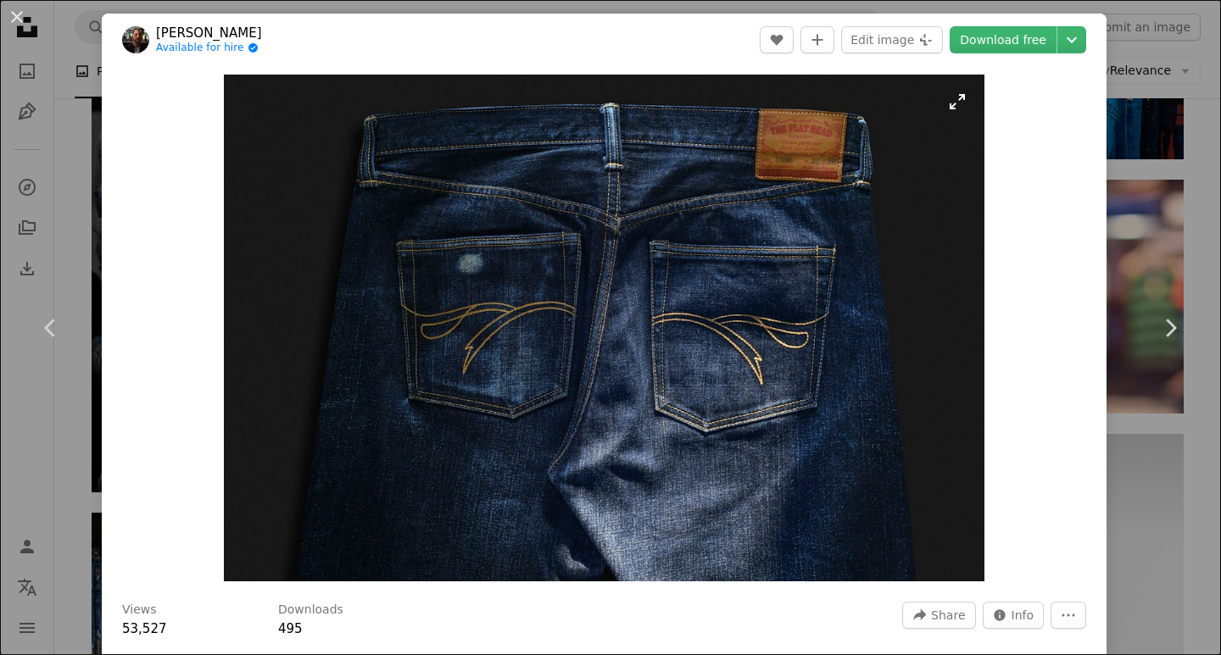
click at [785, 142] on img "Zoom in on this image" at bounding box center [604, 328] width 760 height 507
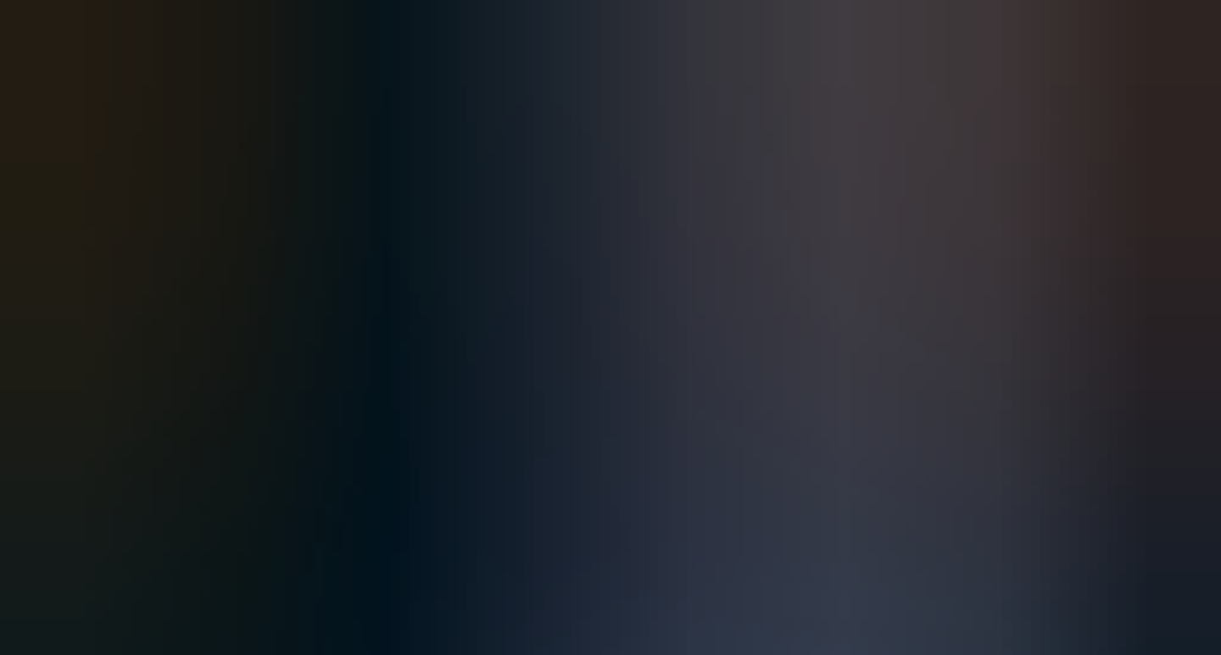
scroll to position [71, 0]
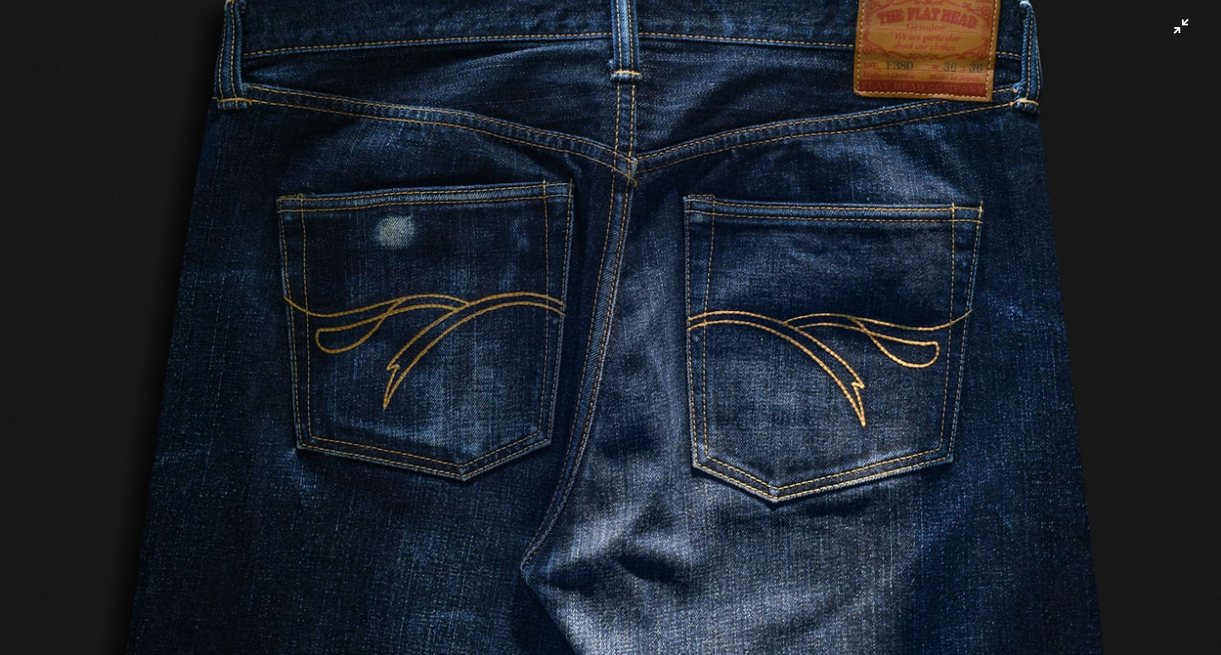
click at [1165, 31] on img "Zoom out on this image" at bounding box center [610, 335] width 1222 height 815
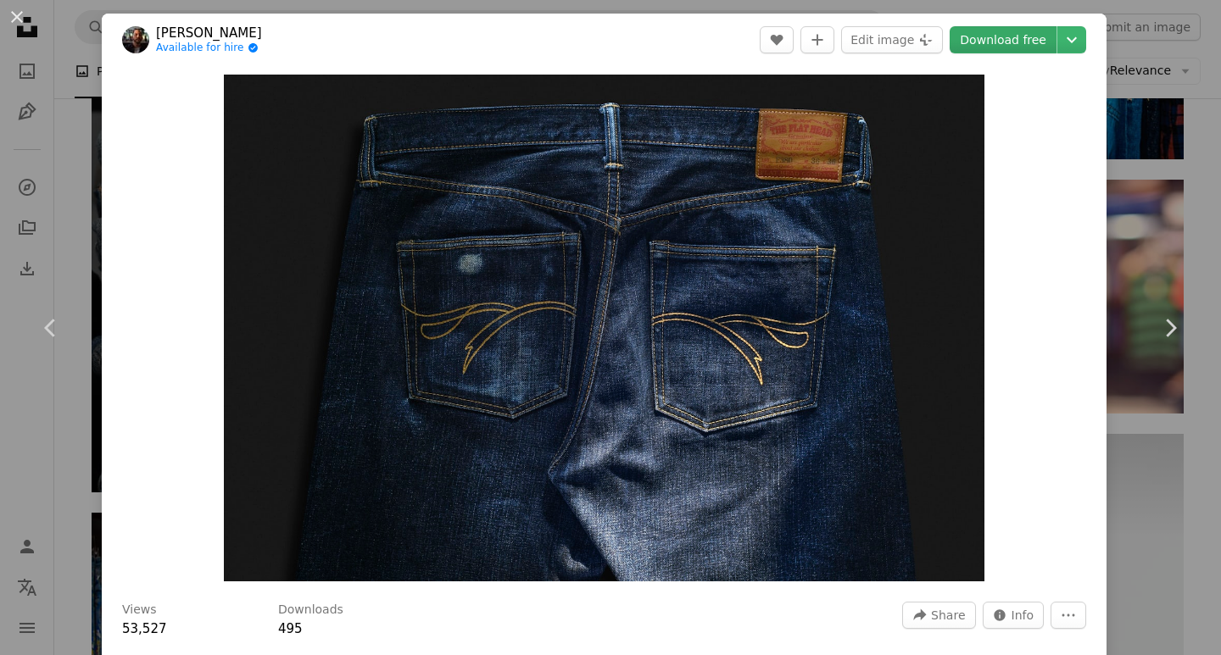
click at [965, 43] on link "Download free" at bounding box center [1002, 39] width 107 height 27
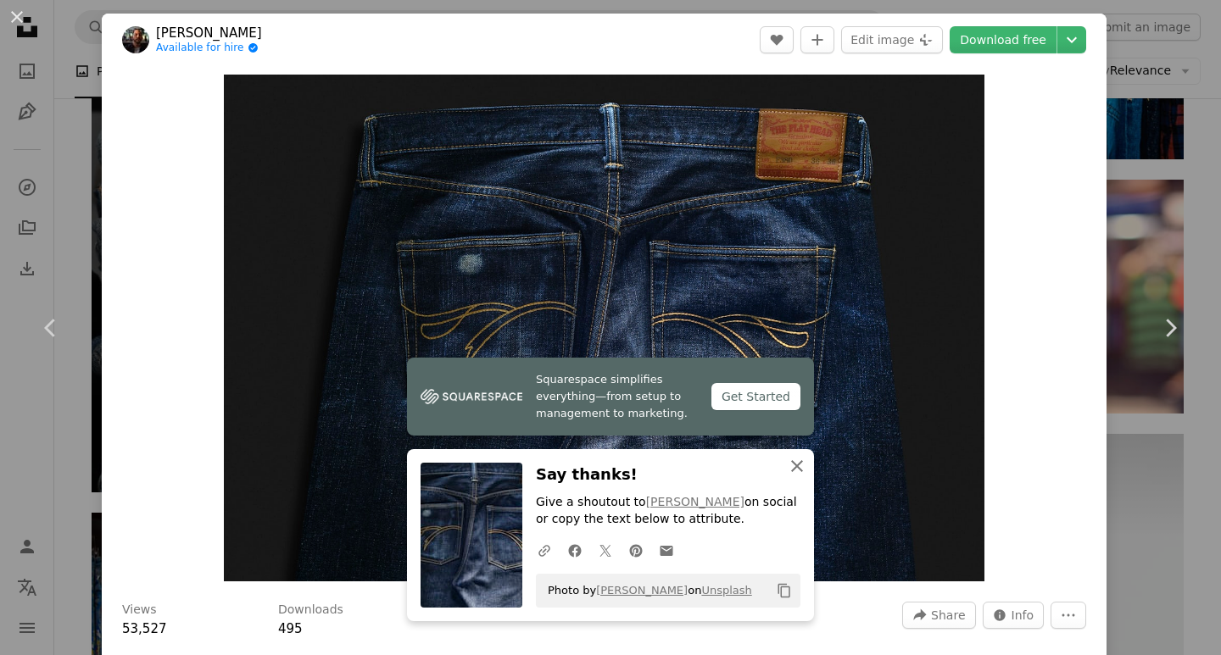
click at [798, 467] on icon "An X shape" at bounding box center [797, 466] width 20 height 20
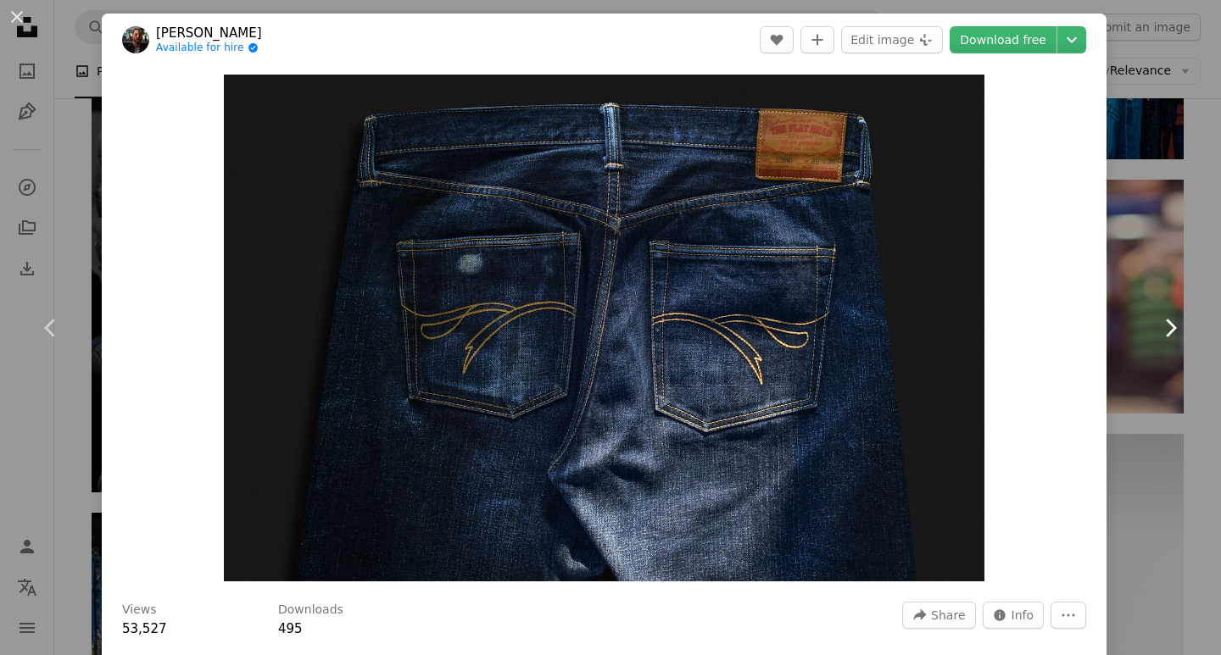
click at [1165, 333] on icon at bounding box center [1170, 328] width 11 height 18
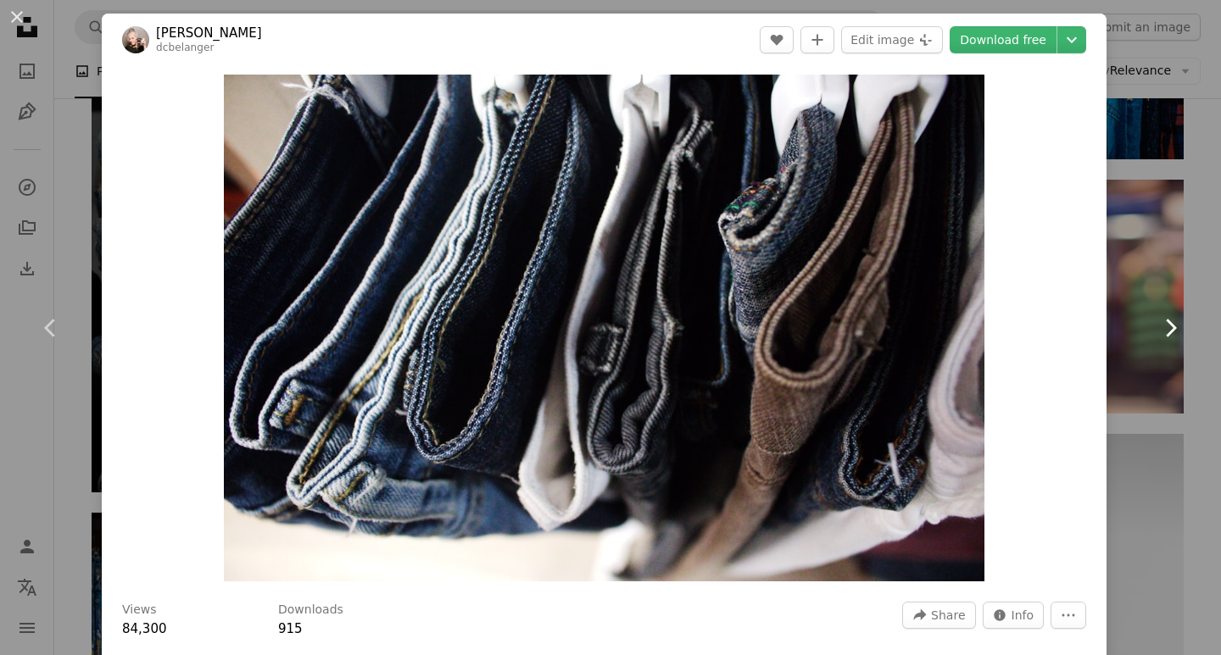
click at [1165, 333] on icon at bounding box center [1170, 328] width 11 height 18
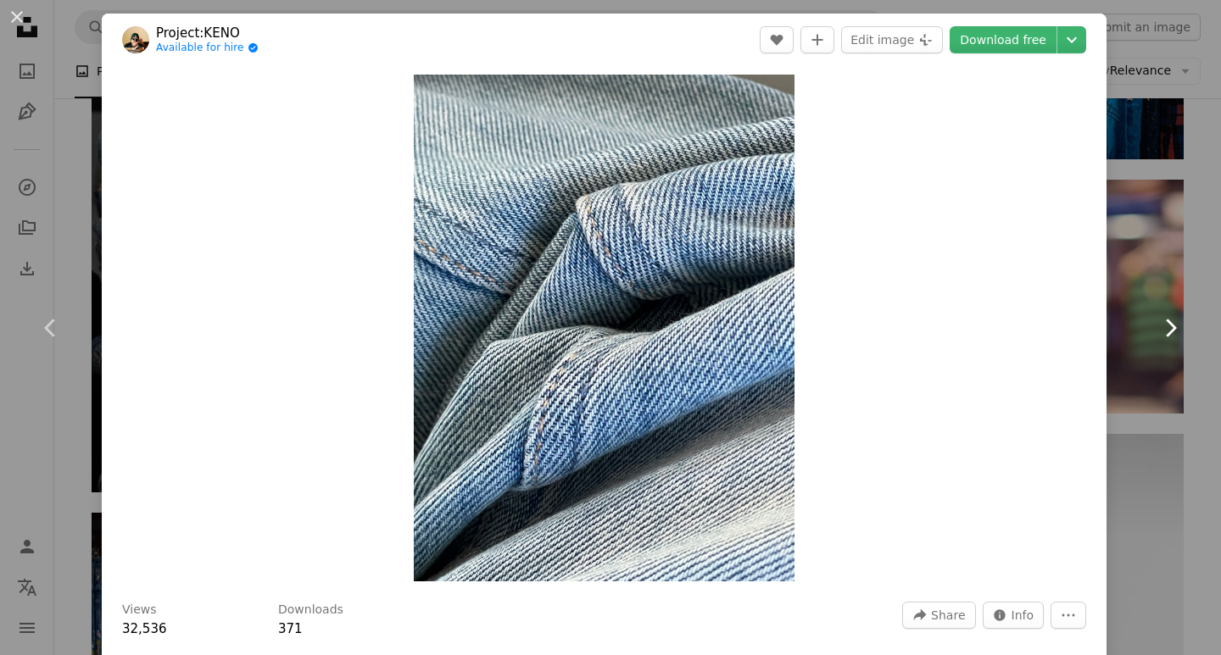
click at [1165, 333] on icon at bounding box center [1170, 328] width 11 height 18
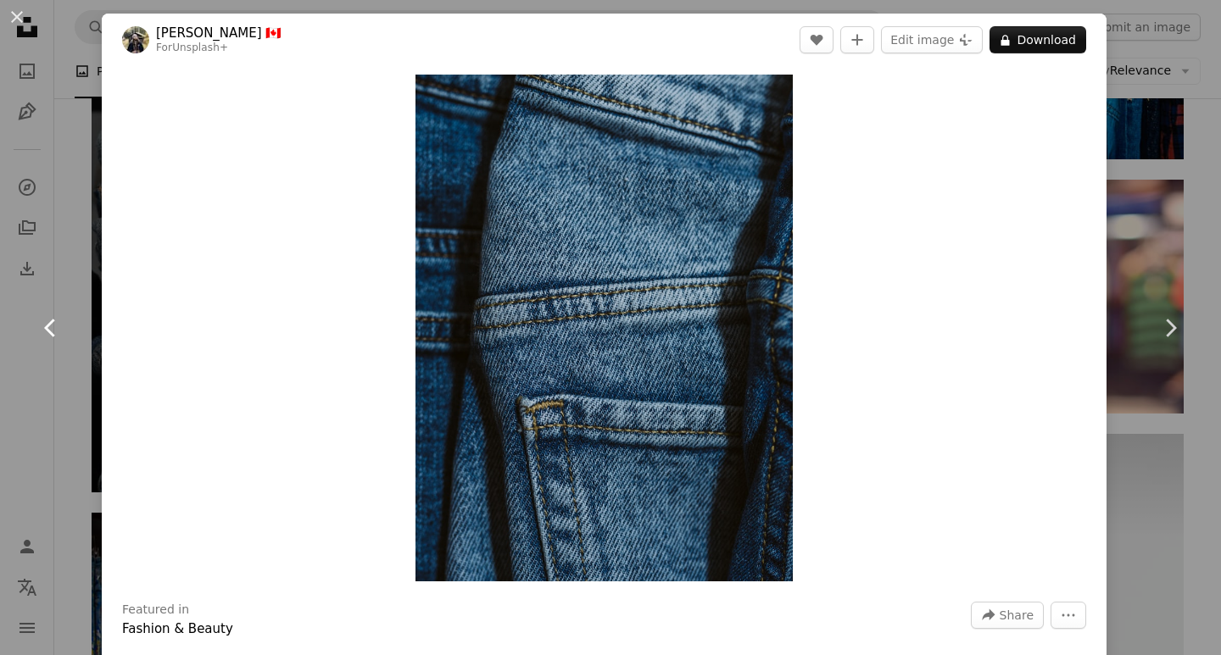
click at [72, 313] on link "Chevron left" at bounding box center [51, 328] width 102 height 163
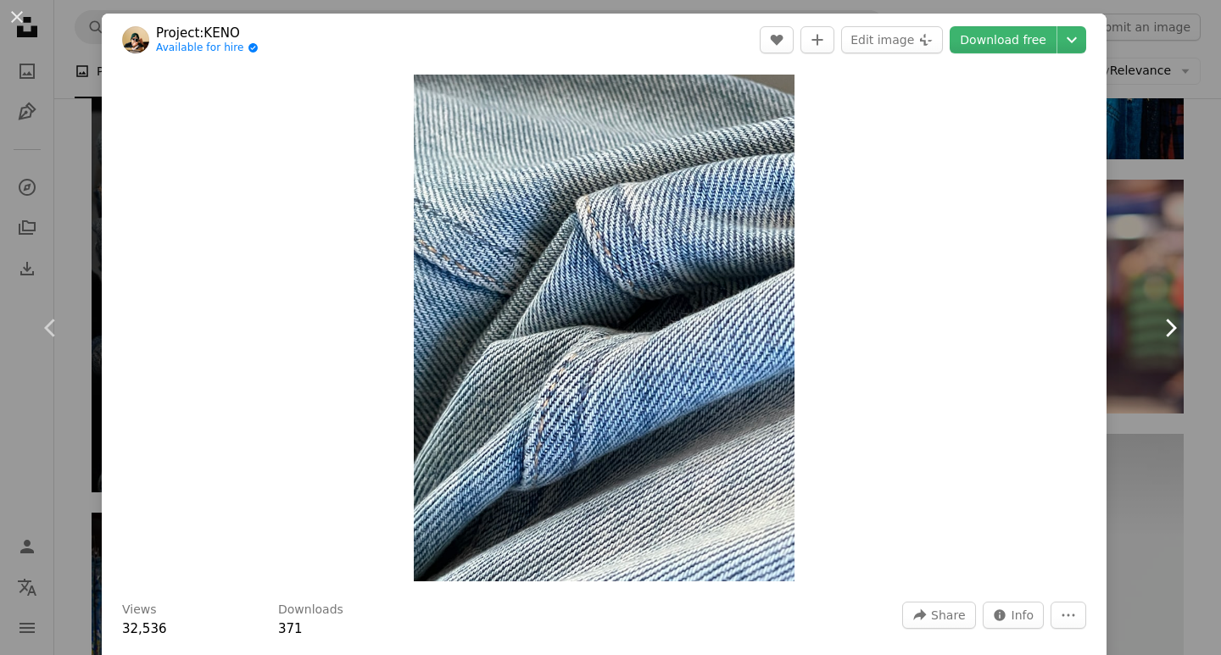
click at [1156, 336] on icon "Chevron right" at bounding box center [1169, 327] width 27 height 27
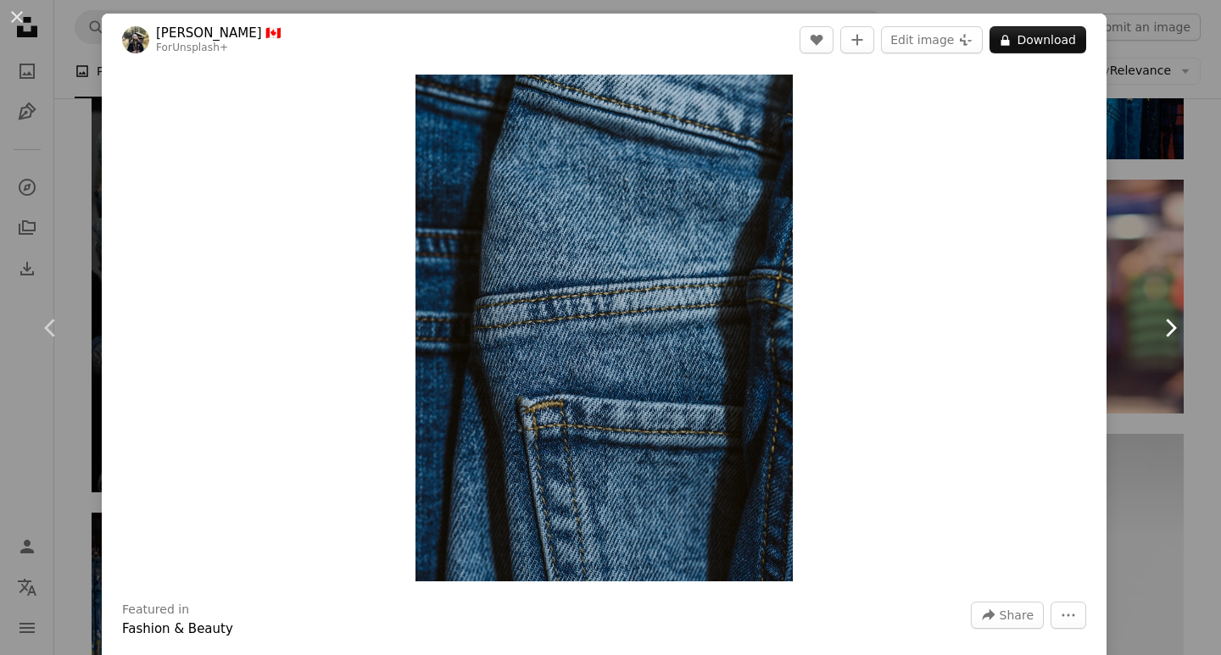
click at [1156, 338] on icon "Chevron right" at bounding box center [1169, 327] width 27 height 27
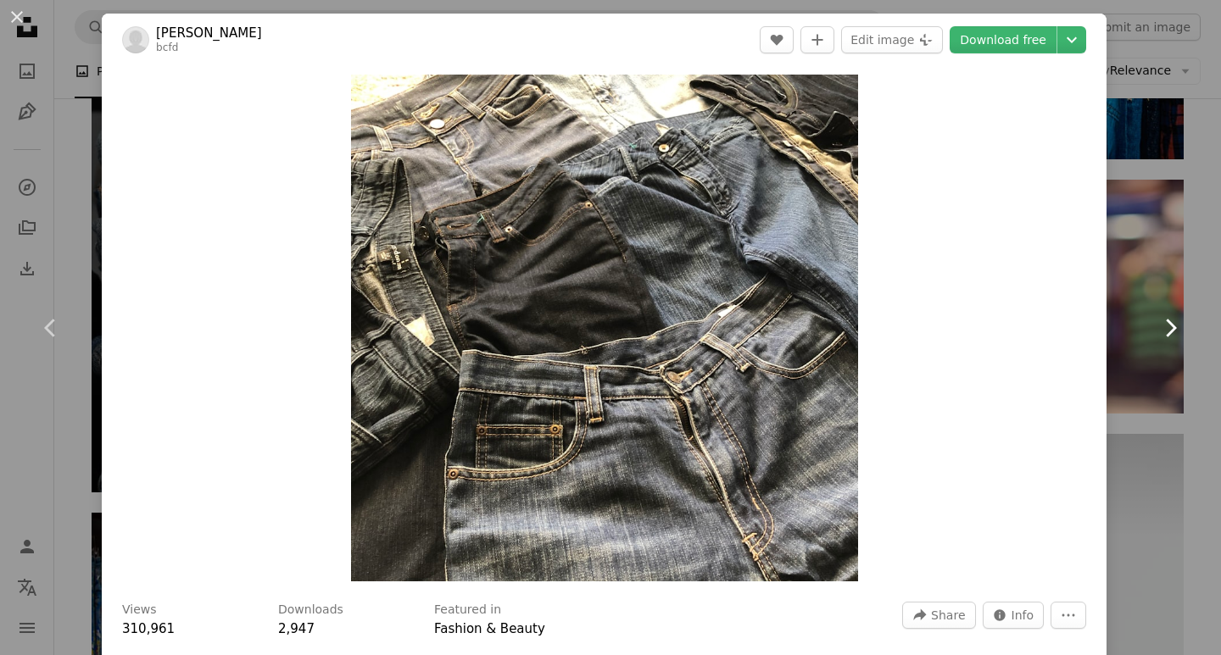
click at [1165, 328] on icon at bounding box center [1170, 328] width 11 height 18
